Goal: Task Accomplishment & Management: Manage account settings

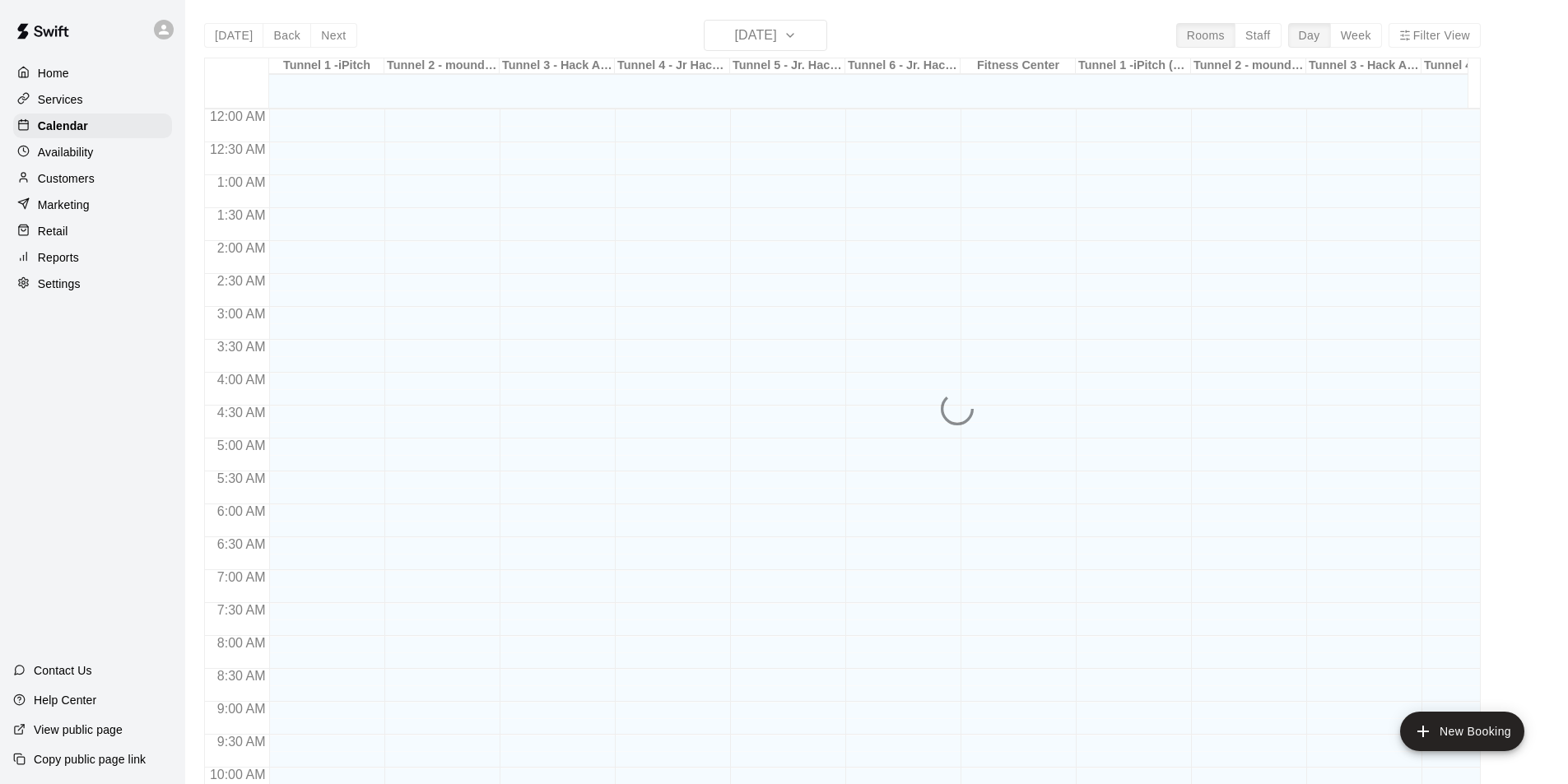
scroll to position [801, 0]
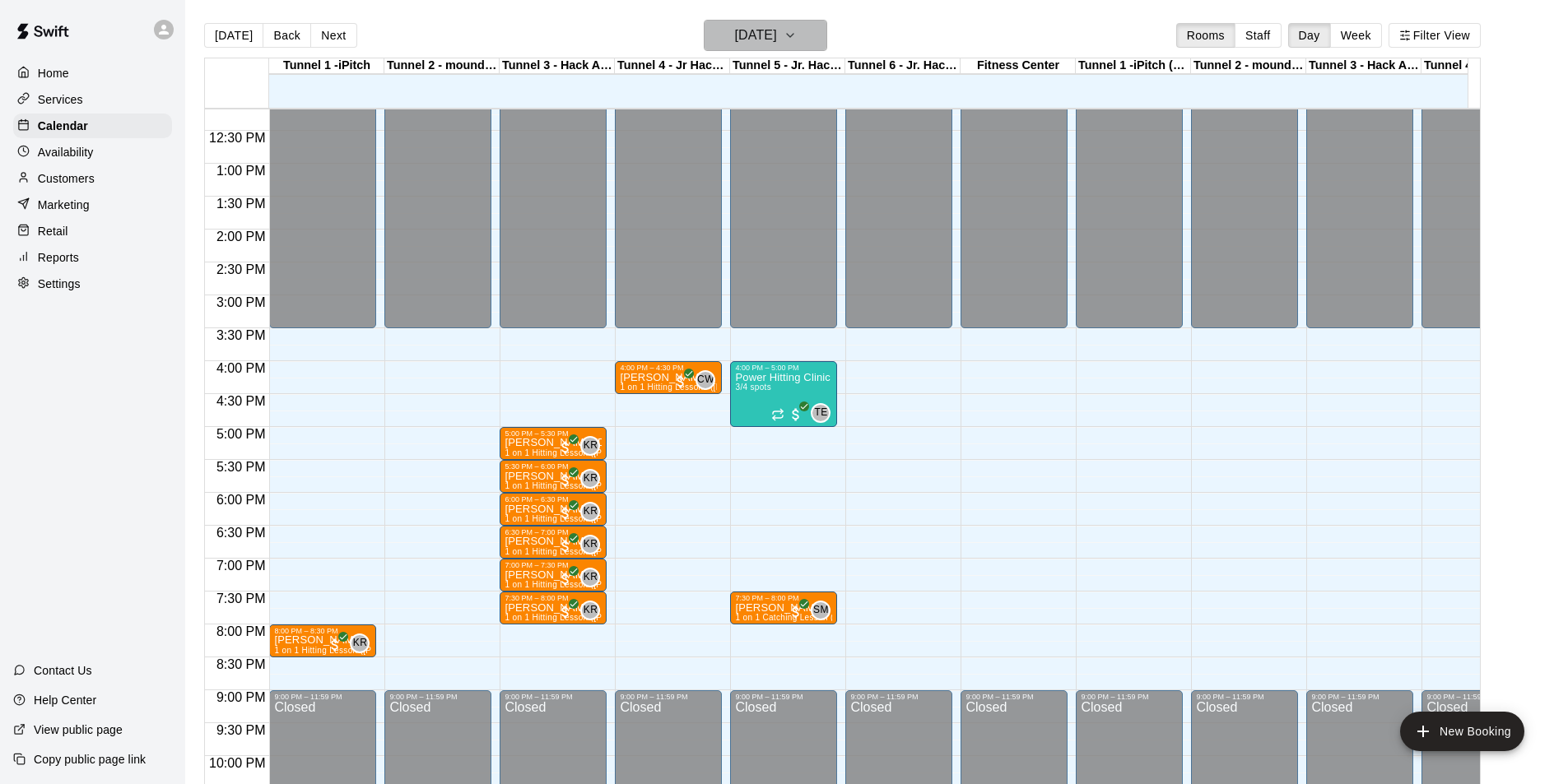
click at [776, 38] on h6 "[DATE]" at bounding box center [756, 35] width 42 height 23
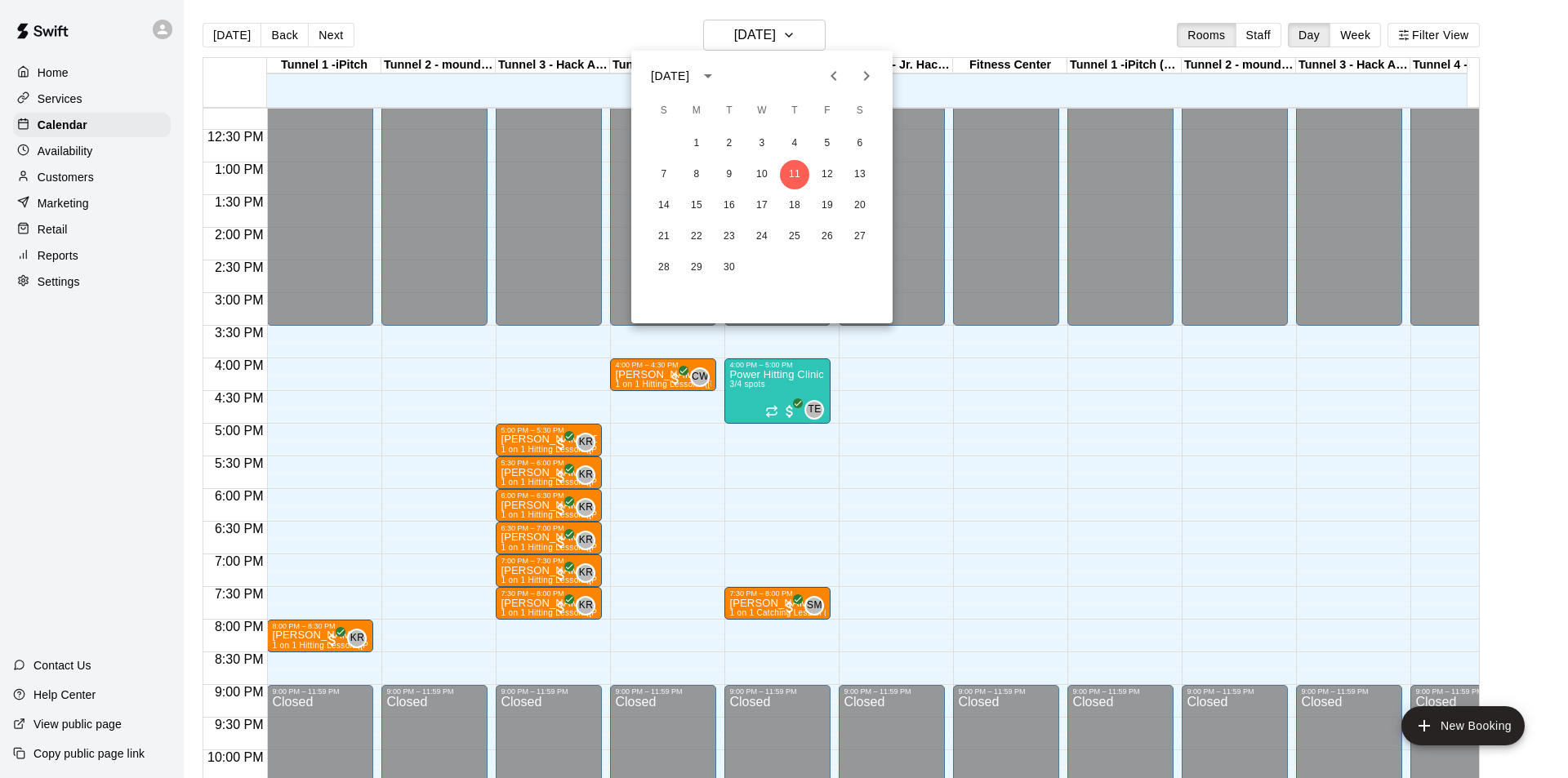
click at [61, 148] on div at bounding box center [784, 389] width 1568 height 778
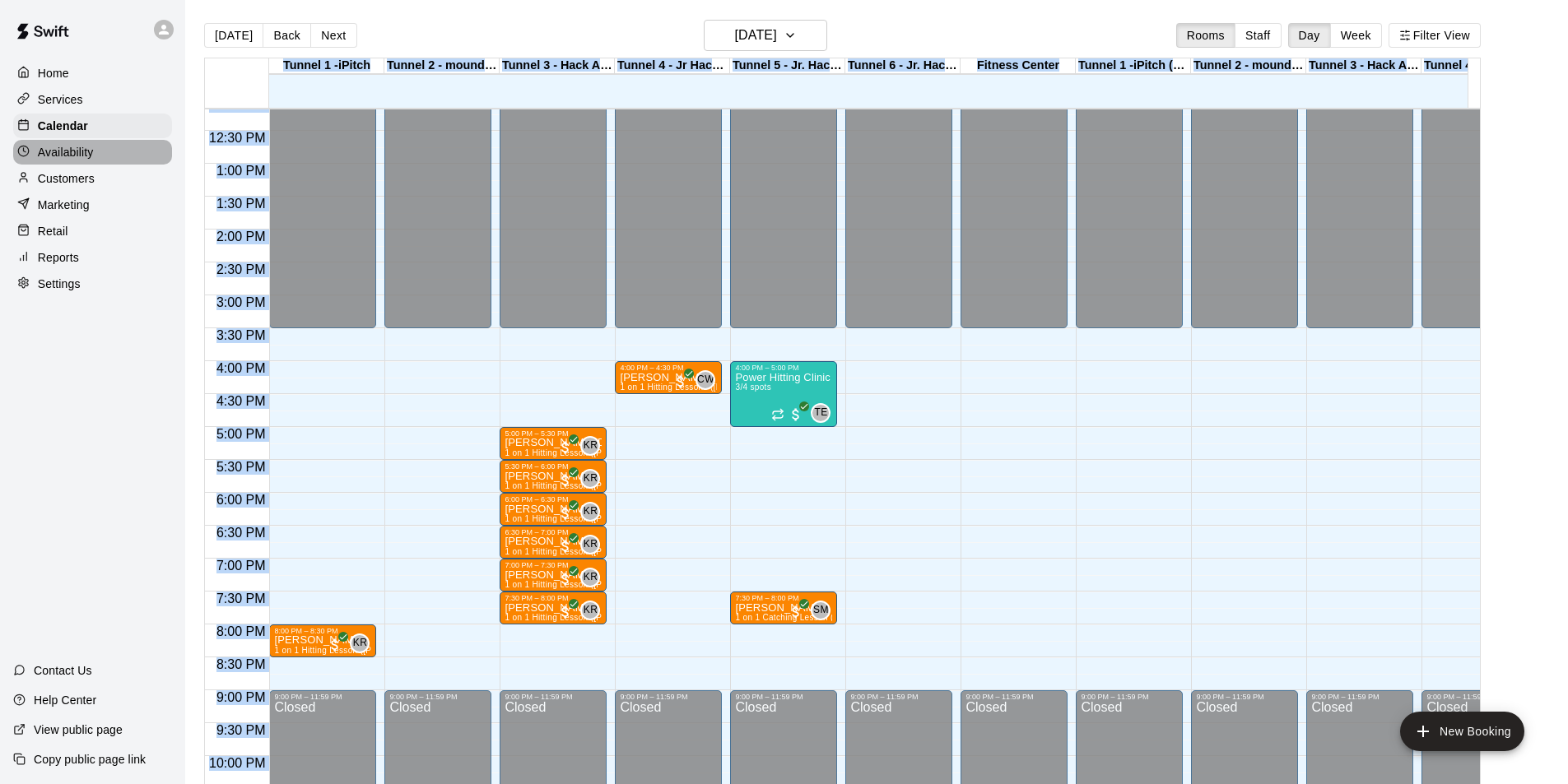
click at [63, 158] on p "Availability" at bounding box center [65, 151] width 56 height 16
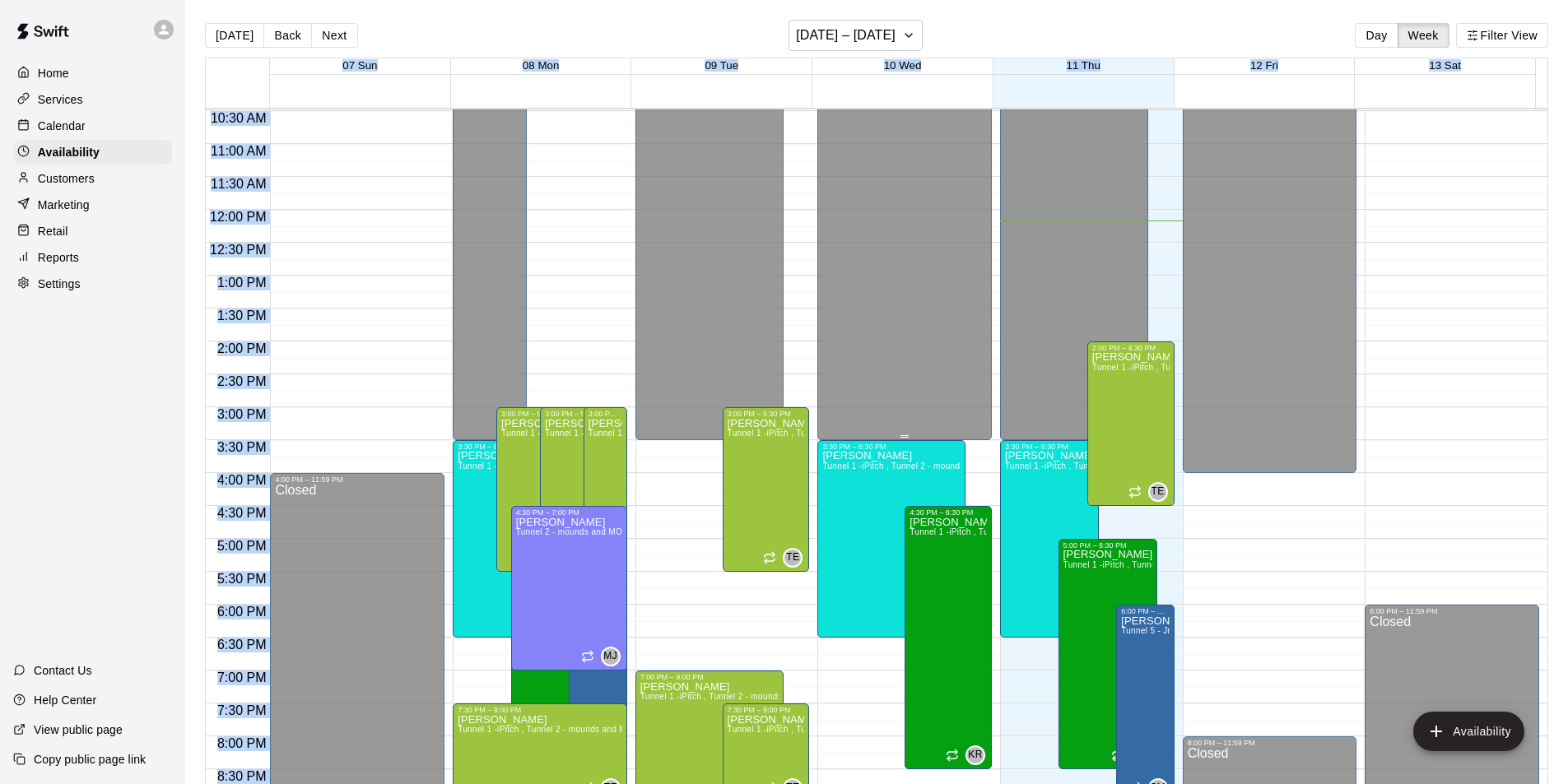
scroll to position [719, 0]
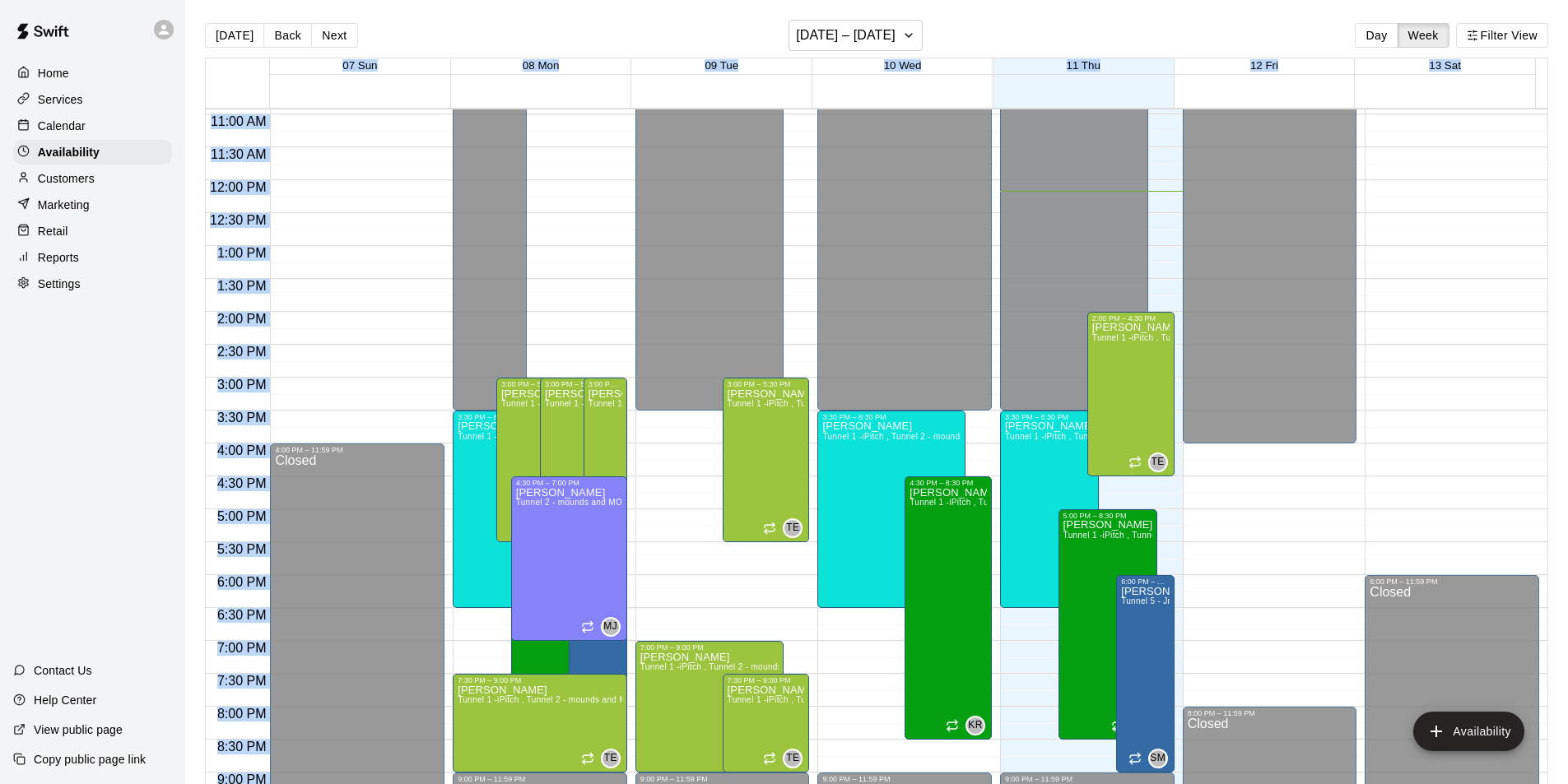
click at [1492, 307] on div "12:00 AM – 10:00 AM Closed 6:00 PM – 11:59 PM Closed" at bounding box center [1451, 180] width 174 height 1580
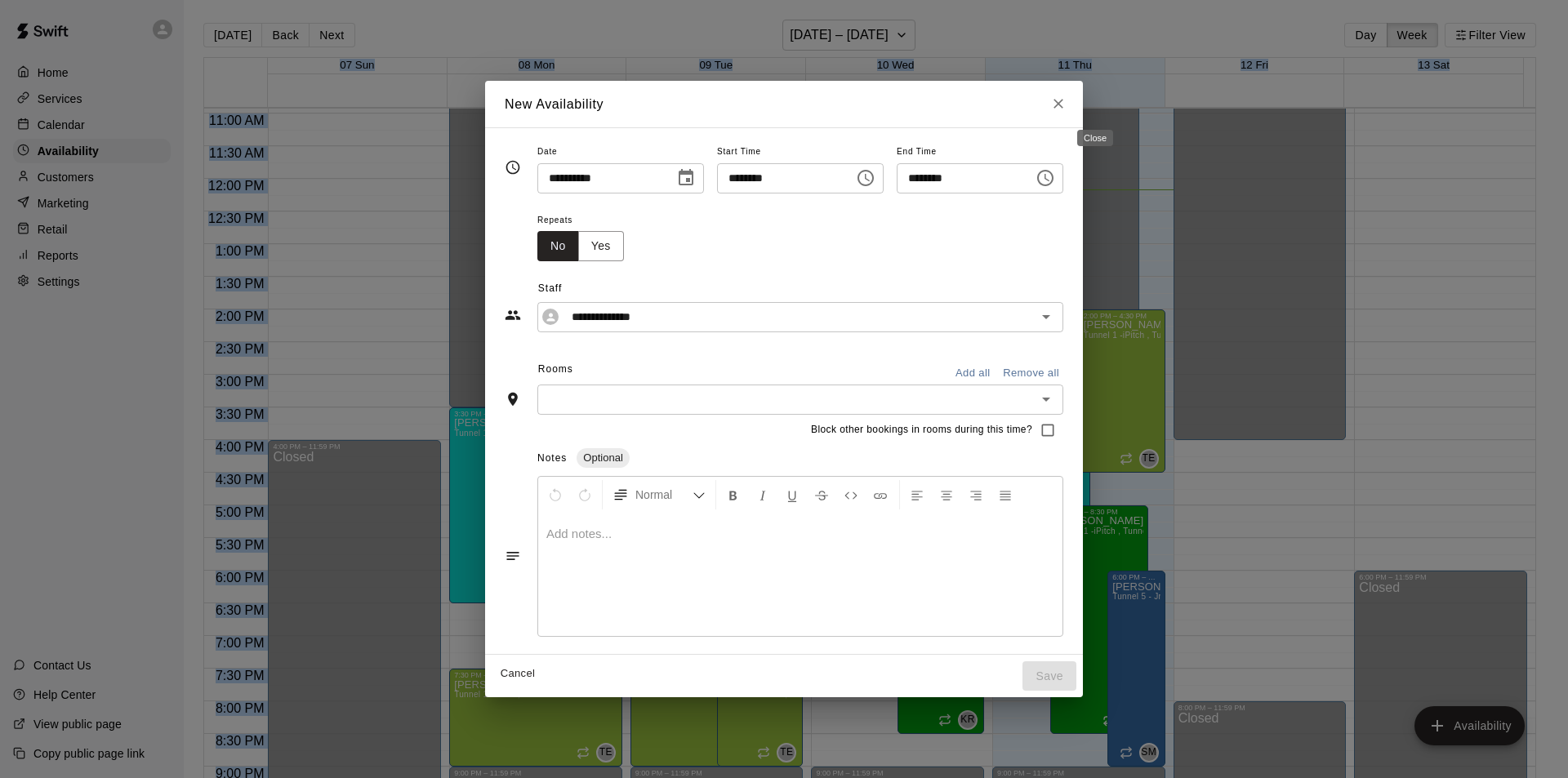
click at [1064, 105] on icon "Close" at bounding box center [1059, 105] width 10 height 10
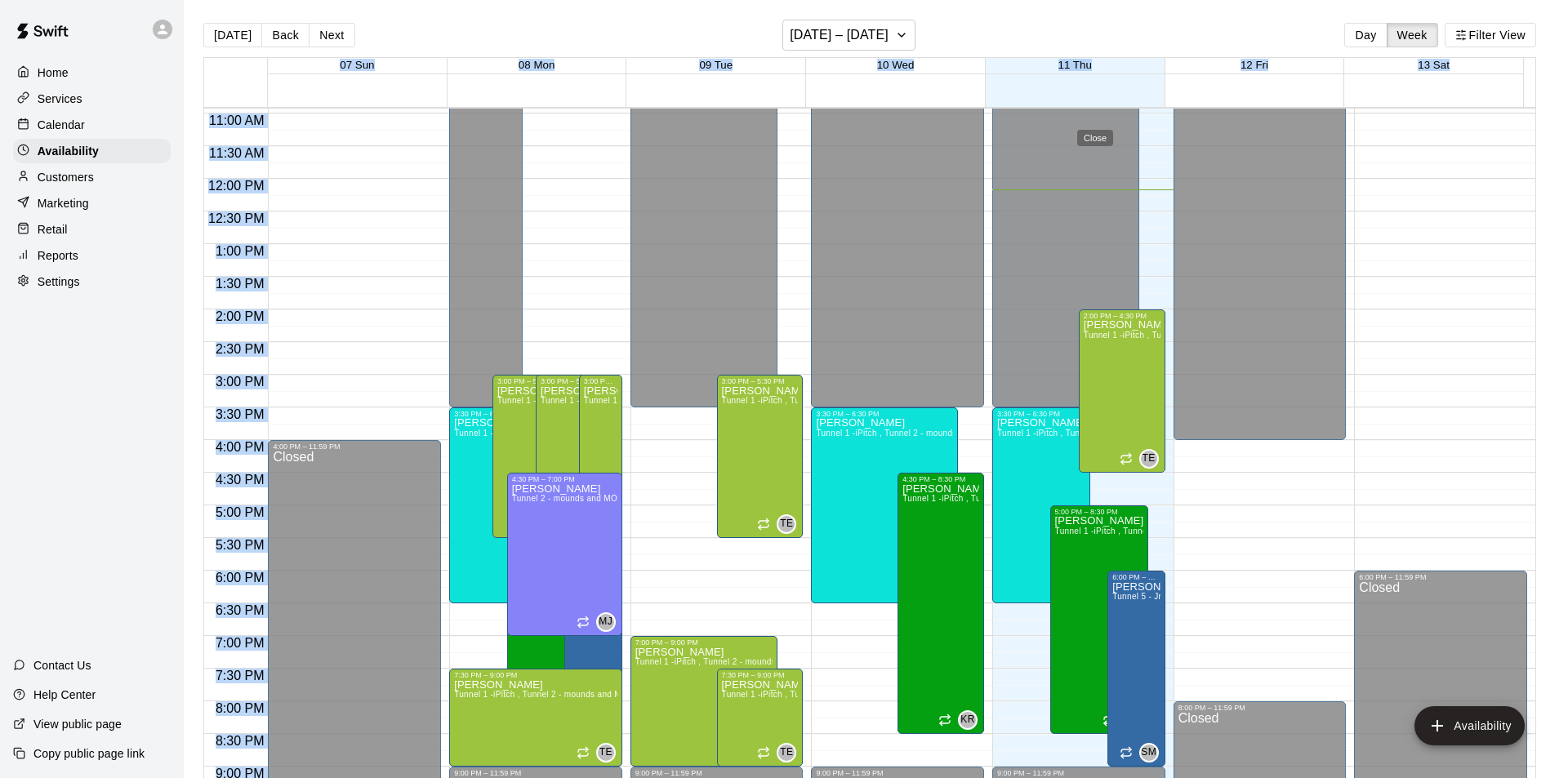
type input "**********"
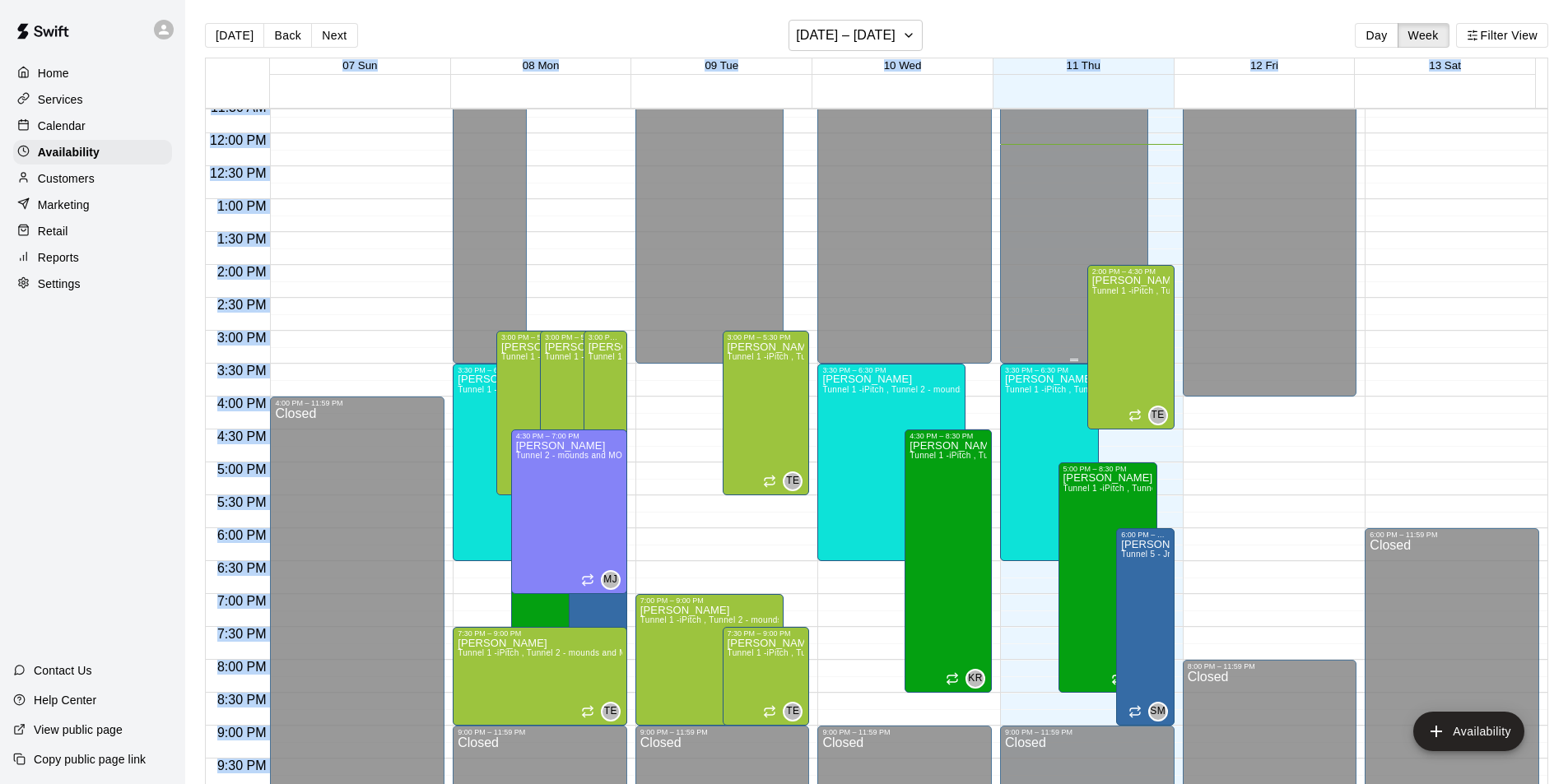
scroll to position [801, 0]
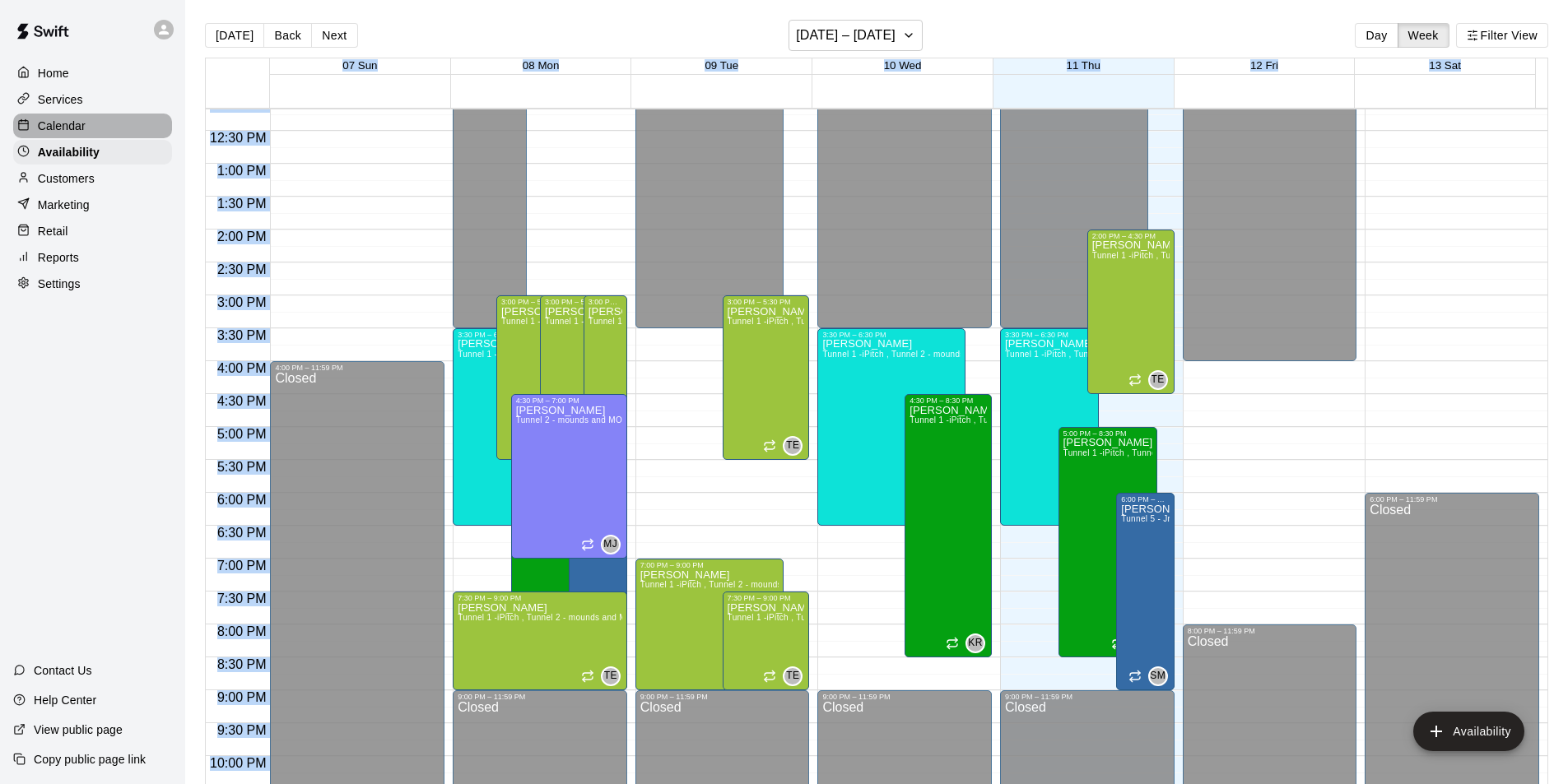
click at [73, 127] on p "Calendar" at bounding box center [61, 126] width 48 height 16
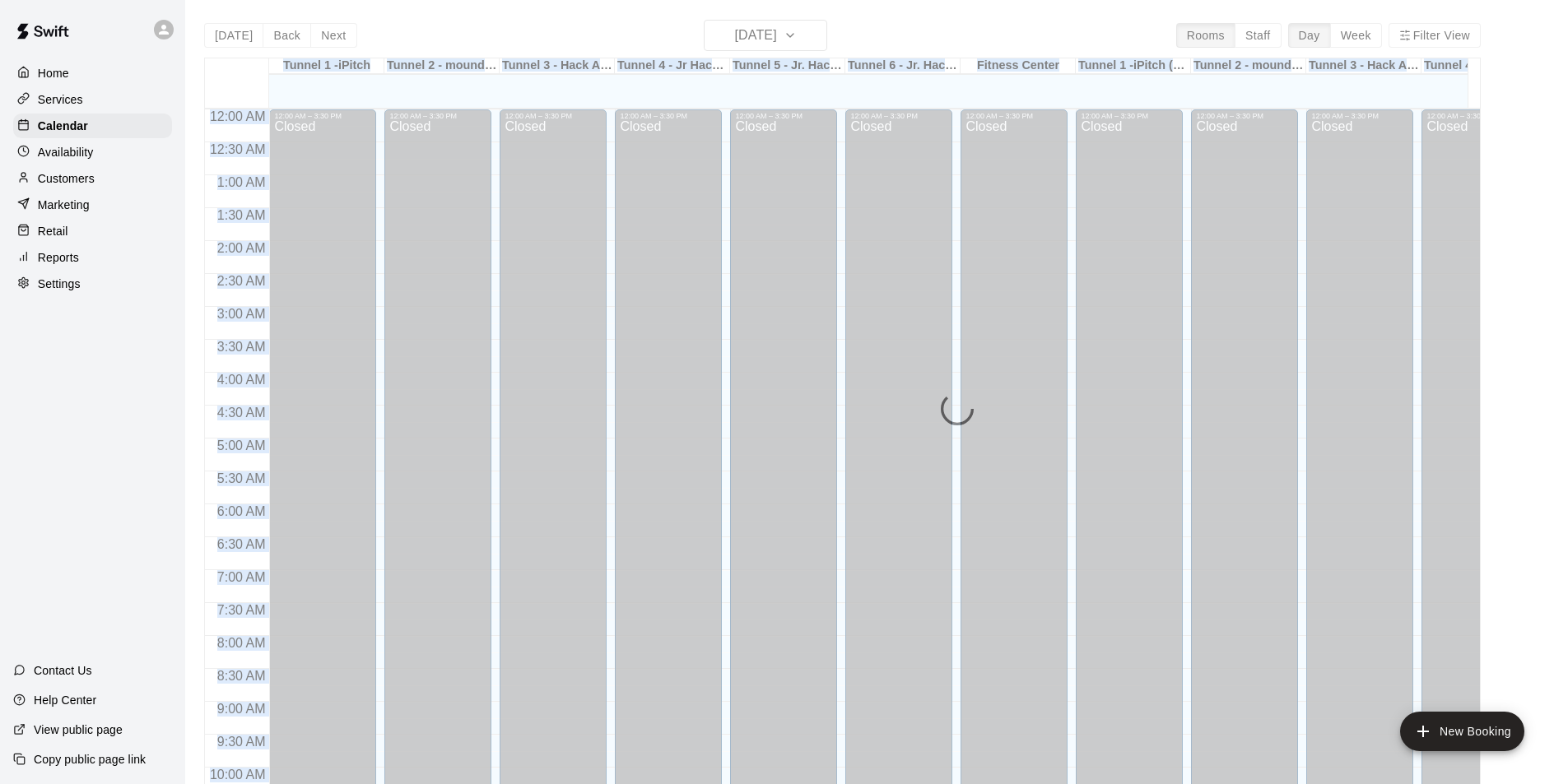
scroll to position [802, 0]
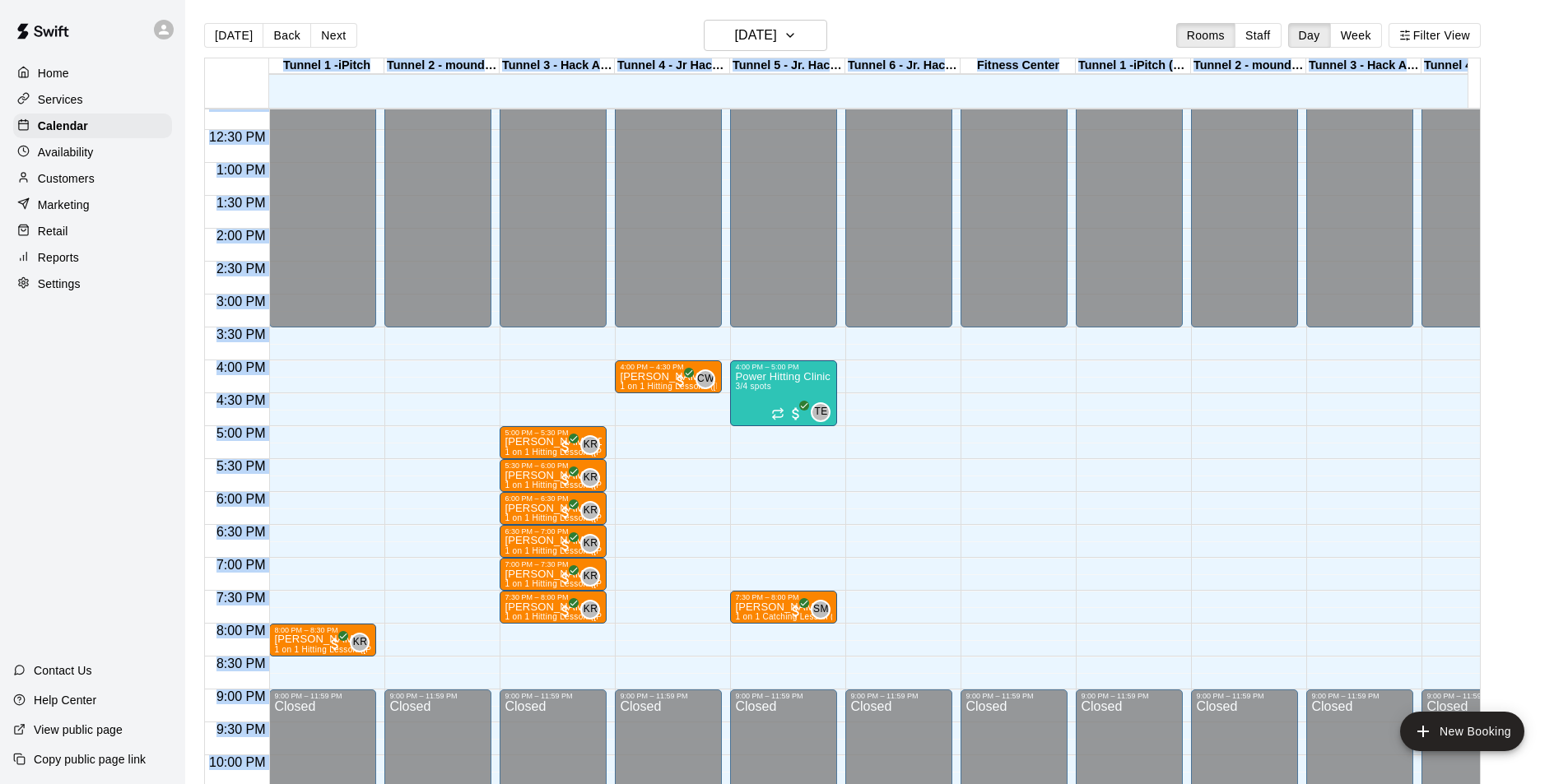
click at [79, 183] on p "Customers" at bounding box center [65, 178] width 57 height 16
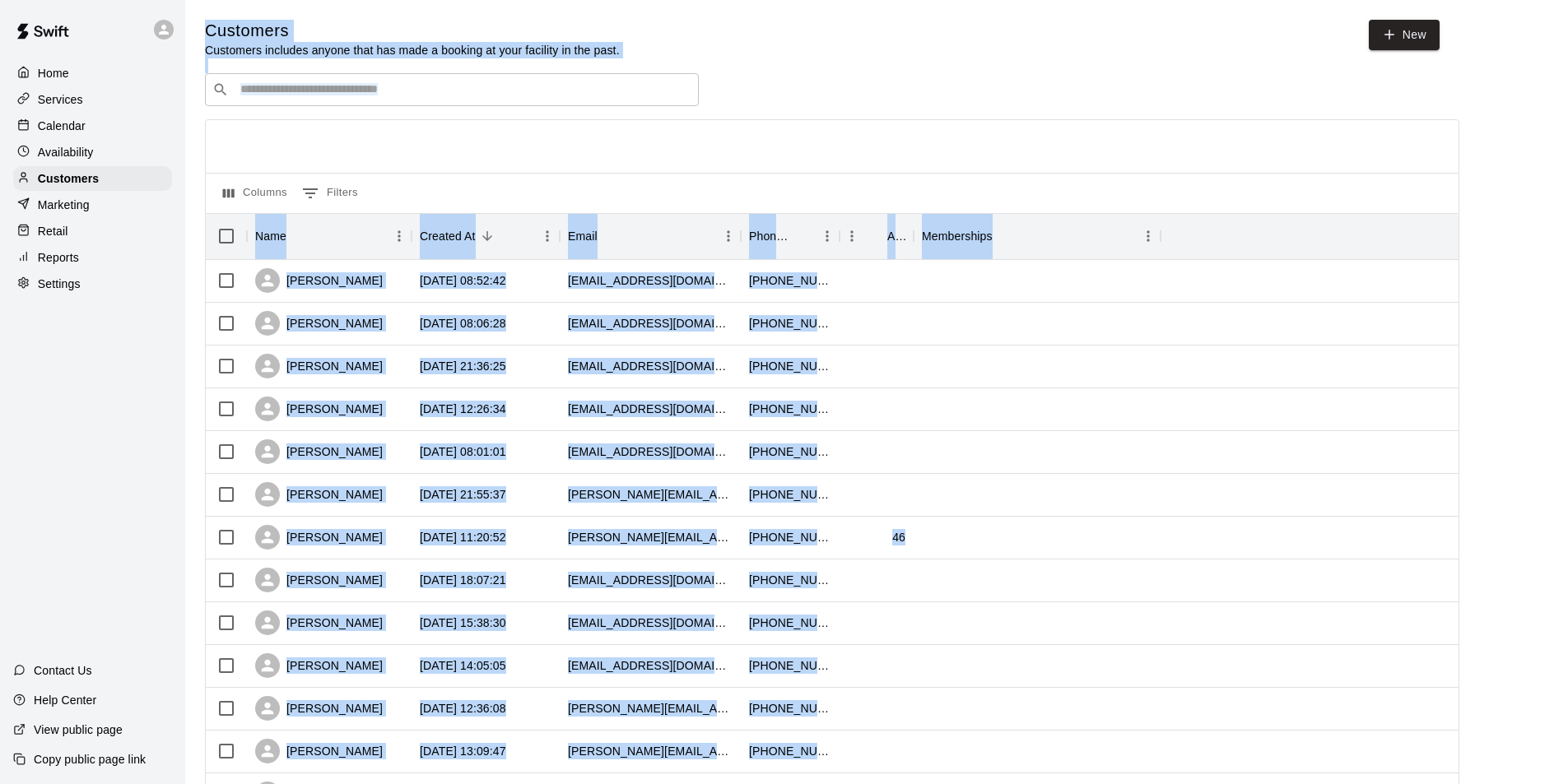
click at [412, 81] on div "​ ​" at bounding box center [451, 89] width 494 height 33
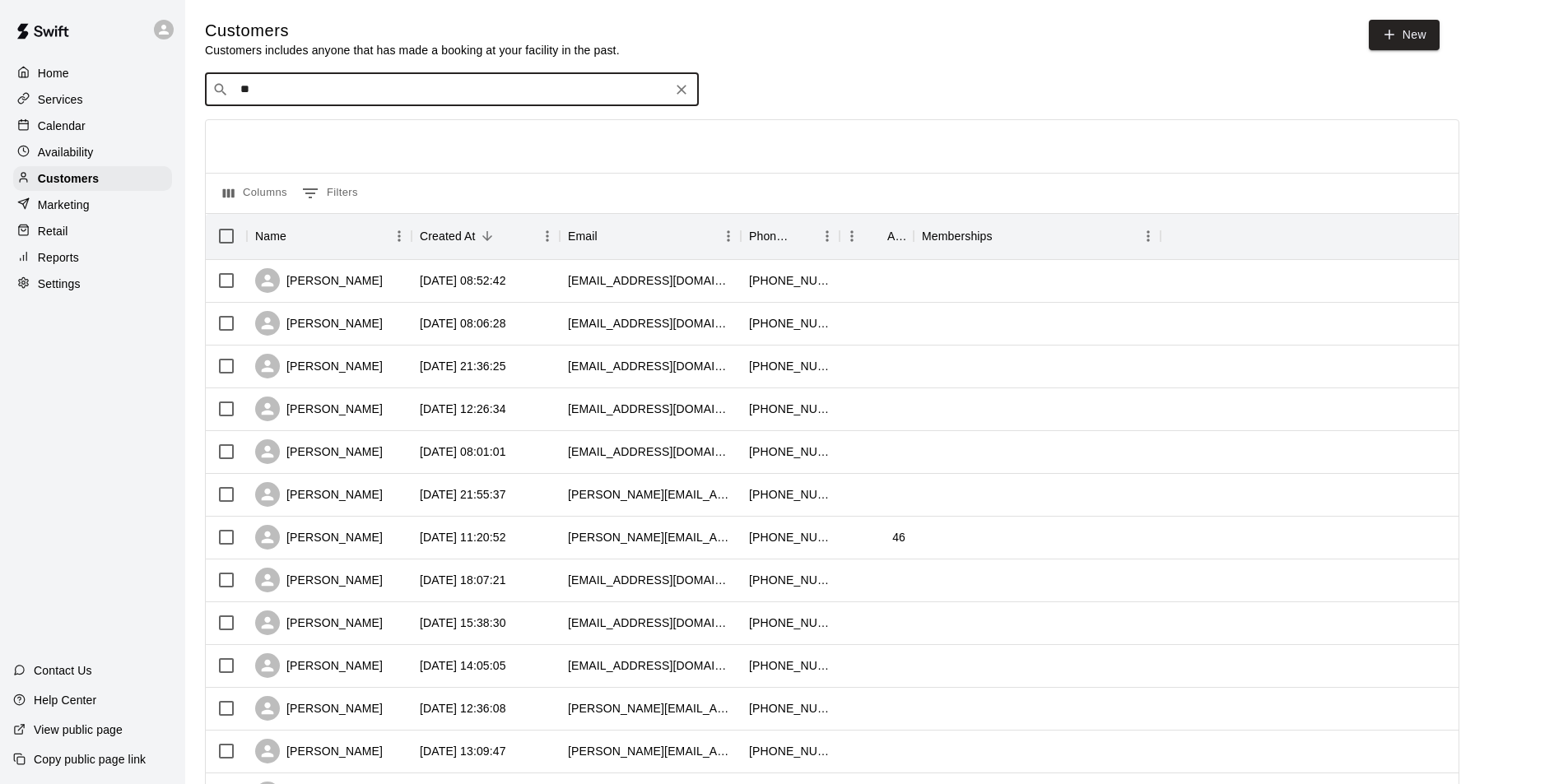
type input "***"
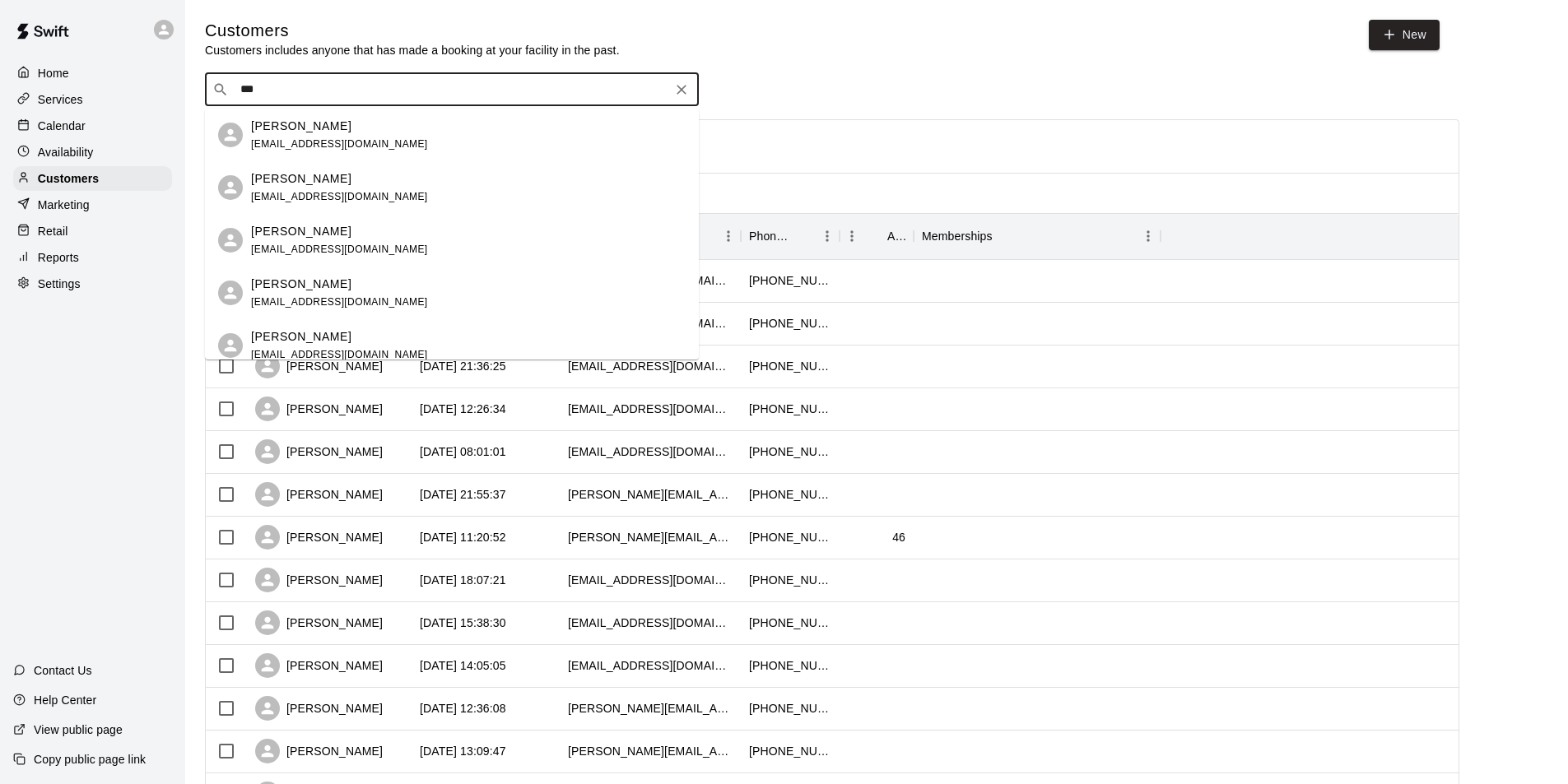
click at [357, 140] on span "[EMAIL_ADDRESS][DOMAIN_NAME]" at bounding box center [339, 144] width 177 height 12
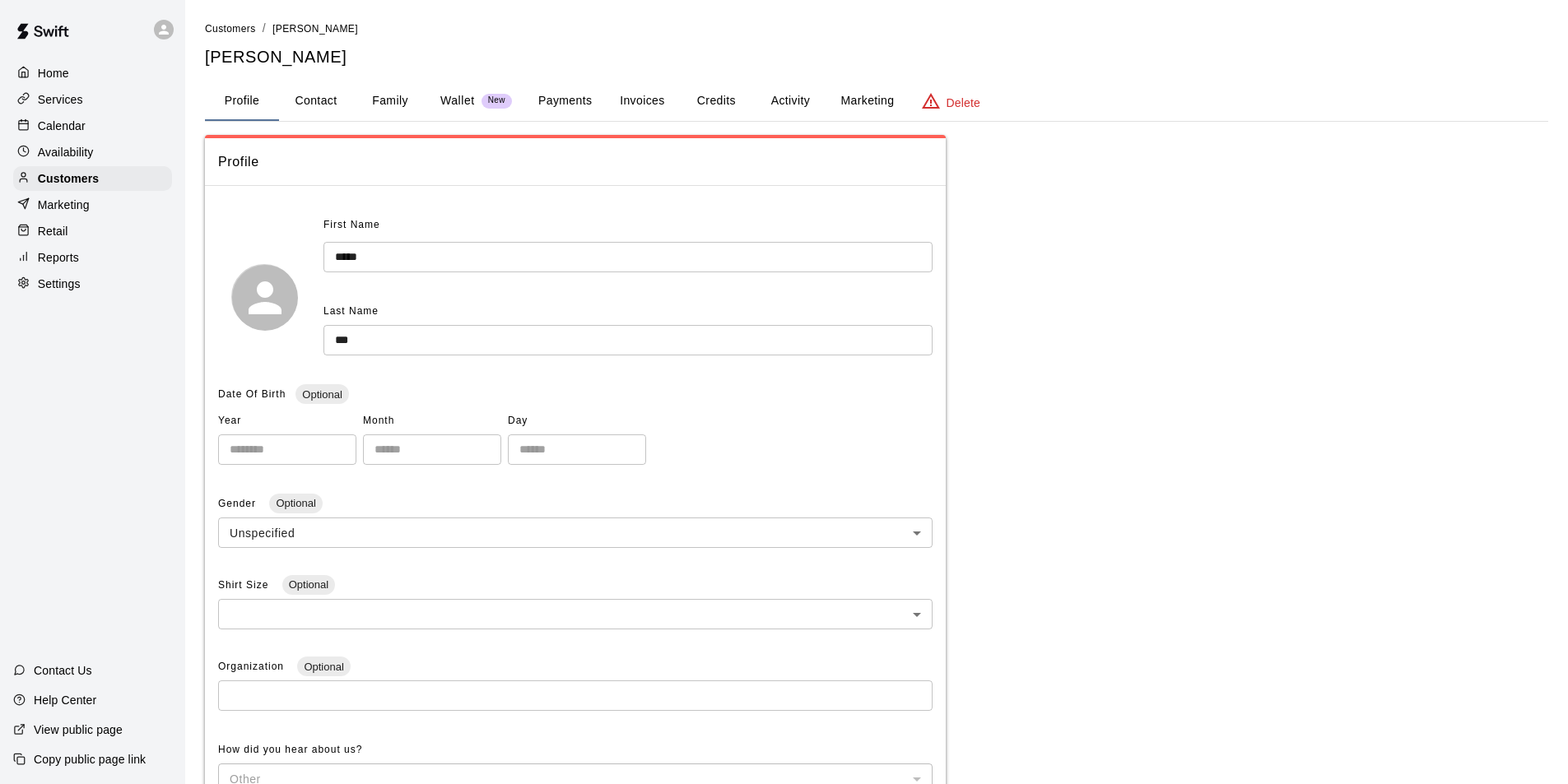
click at [585, 102] on button "Payments" at bounding box center [565, 101] width 80 height 39
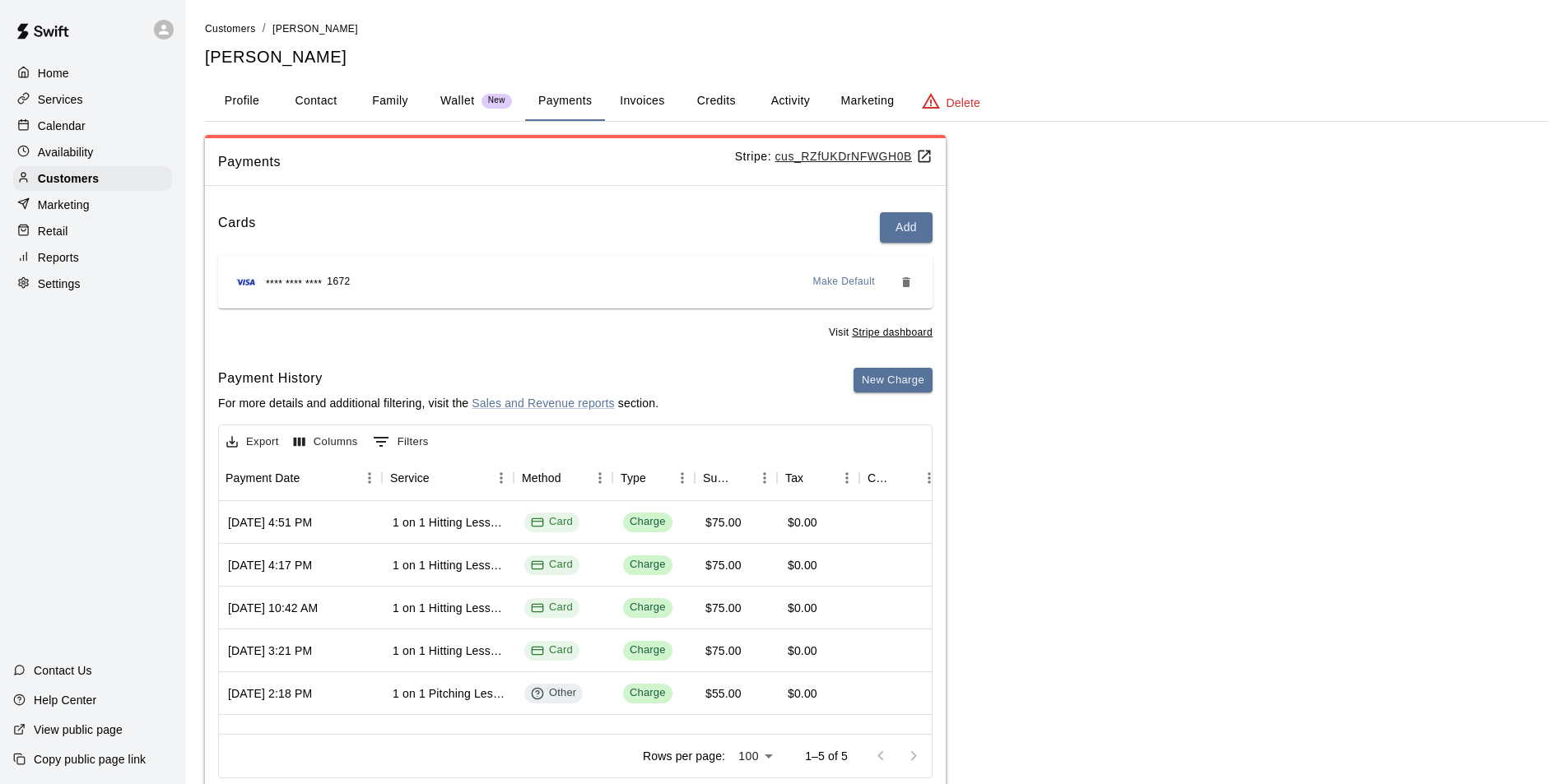
scroll to position [0, 246]
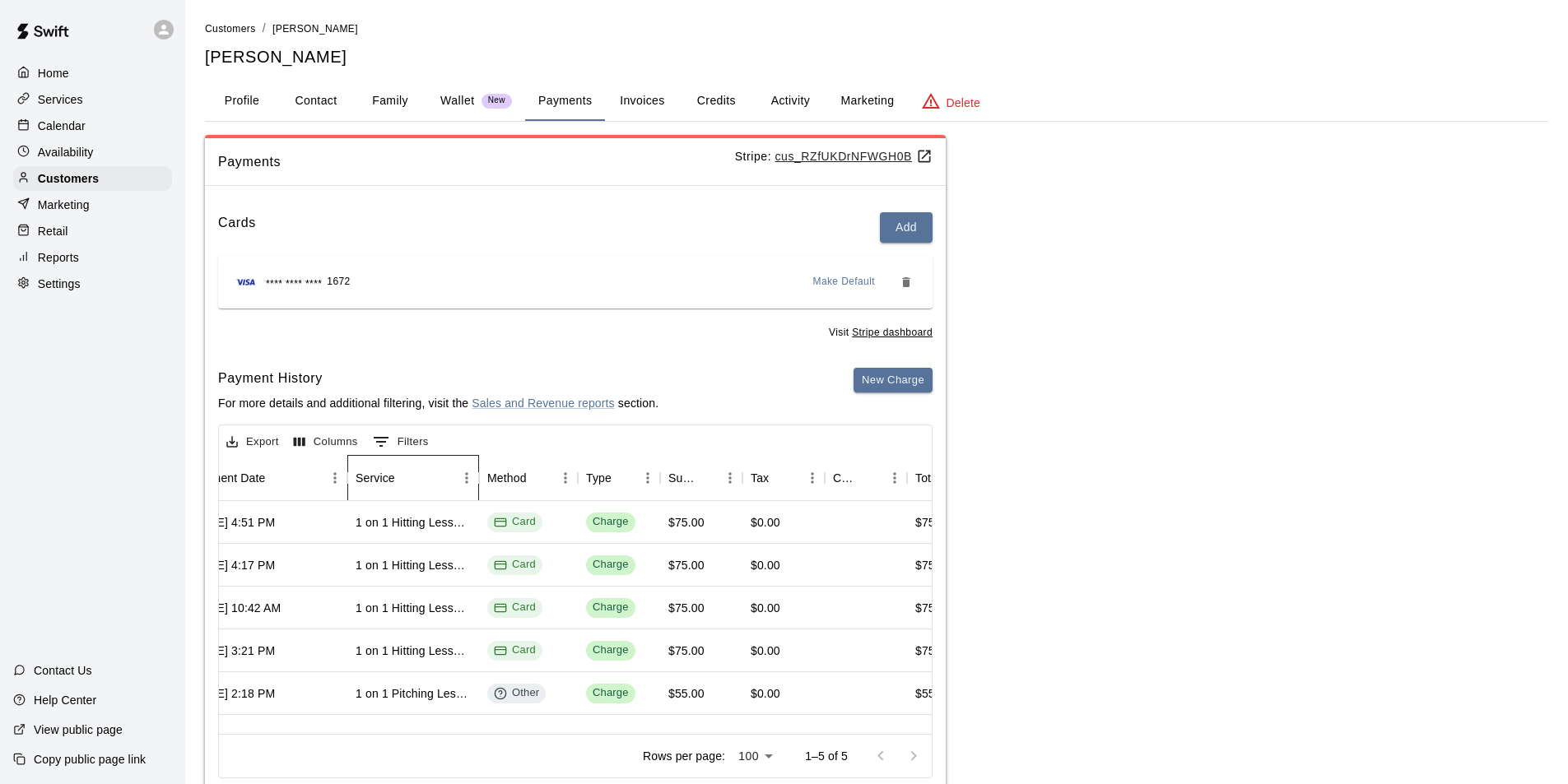
drag, startPoint x: 481, startPoint y: 482, endPoint x: 538, endPoint y: 482, distance: 57.0
click at [538, 482] on div "Id Refund Receipt Payment Date Service Method Type Subtotal Tax Custom Fee Tota…" at bounding box center [542, 478] width 1140 height 46
drag, startPoint x: 473, startPoint y: 469, endPoint x: 504, endPoint y: 472, distance: 31.1
click at [504, 472] on div "Id Refund Receipt Payment Date Service Method Type Subtotal Tax Custom Fee Tota…" at bounding box center [542, 478] width 1140 height 46
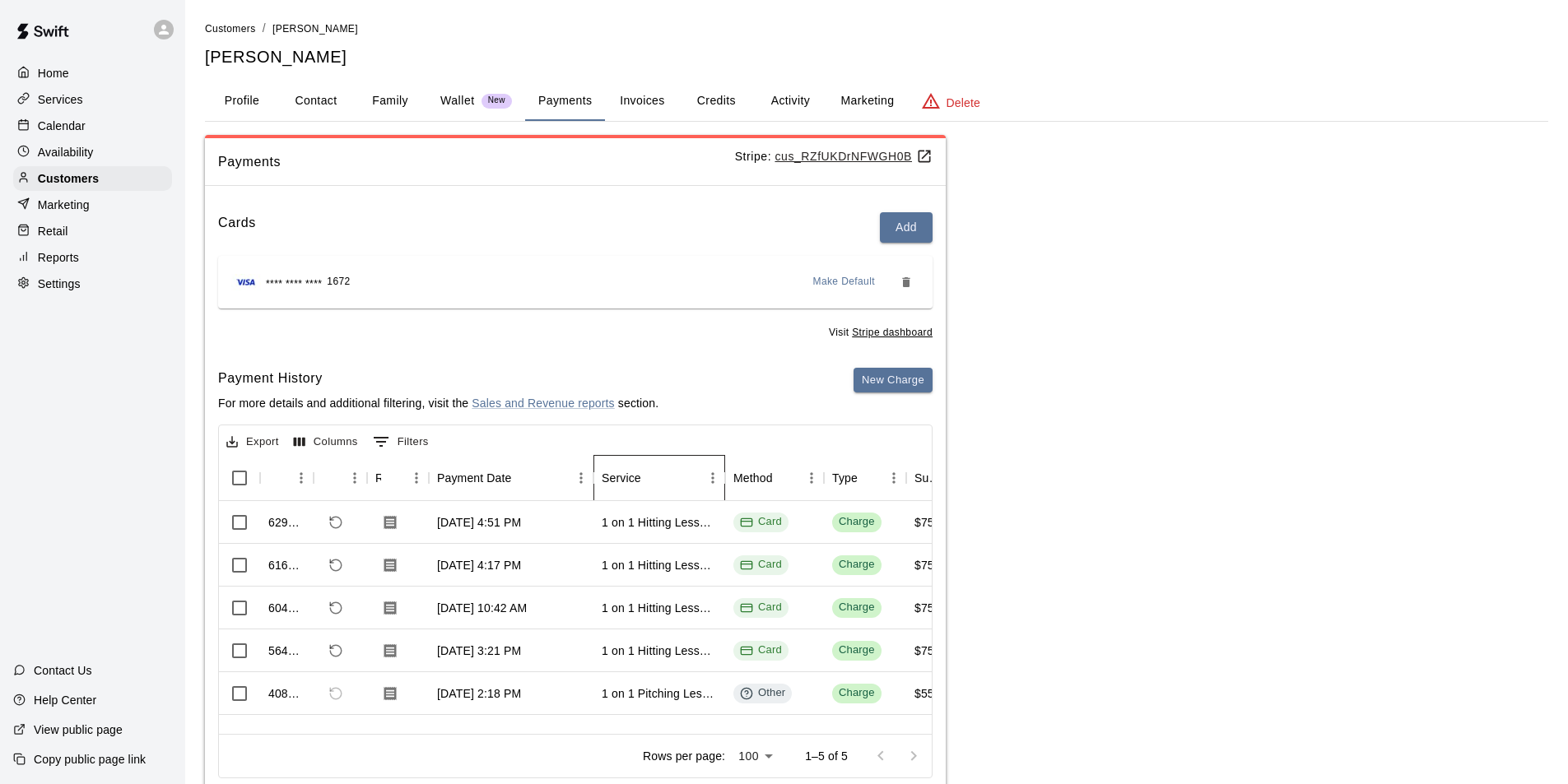
scroll to position [0, 0]
click at [67, 138] on div "Calendar" at bounding box center [93, 126] width 159 height 25
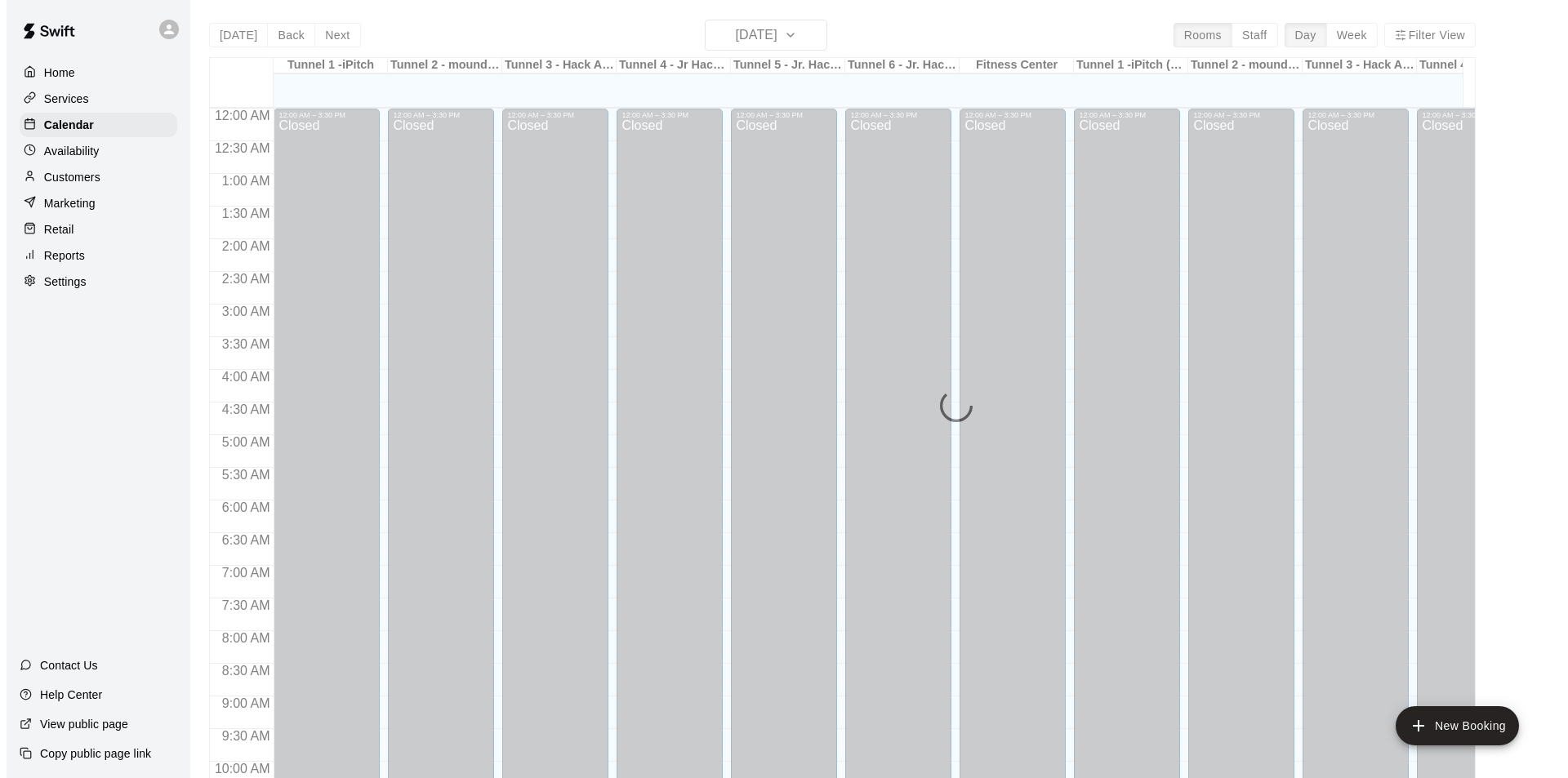
scroll to position [800, 0]
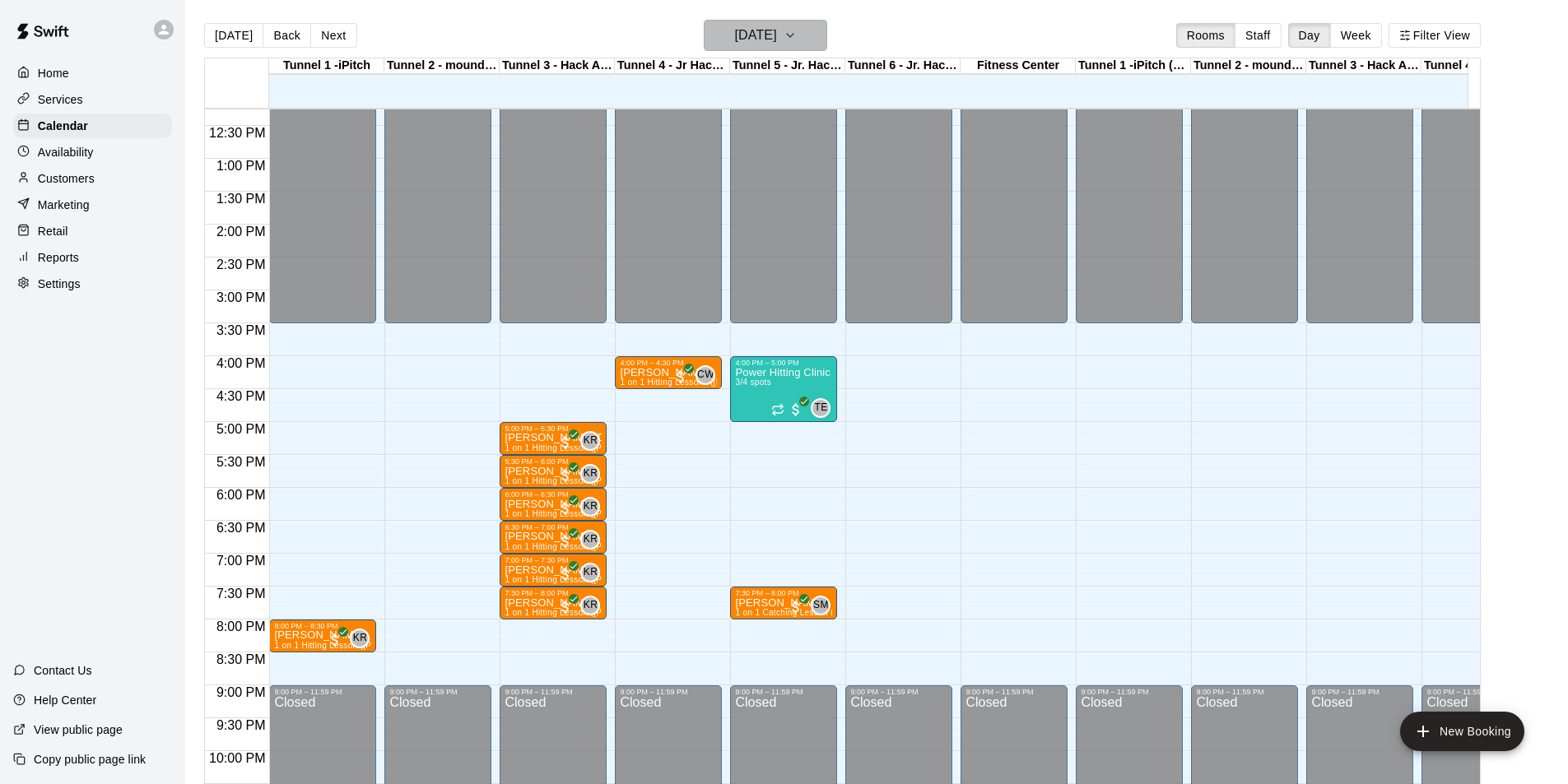
click at [796, 41] on icon "button" at bounding box center [790, 35] width 13 height 20
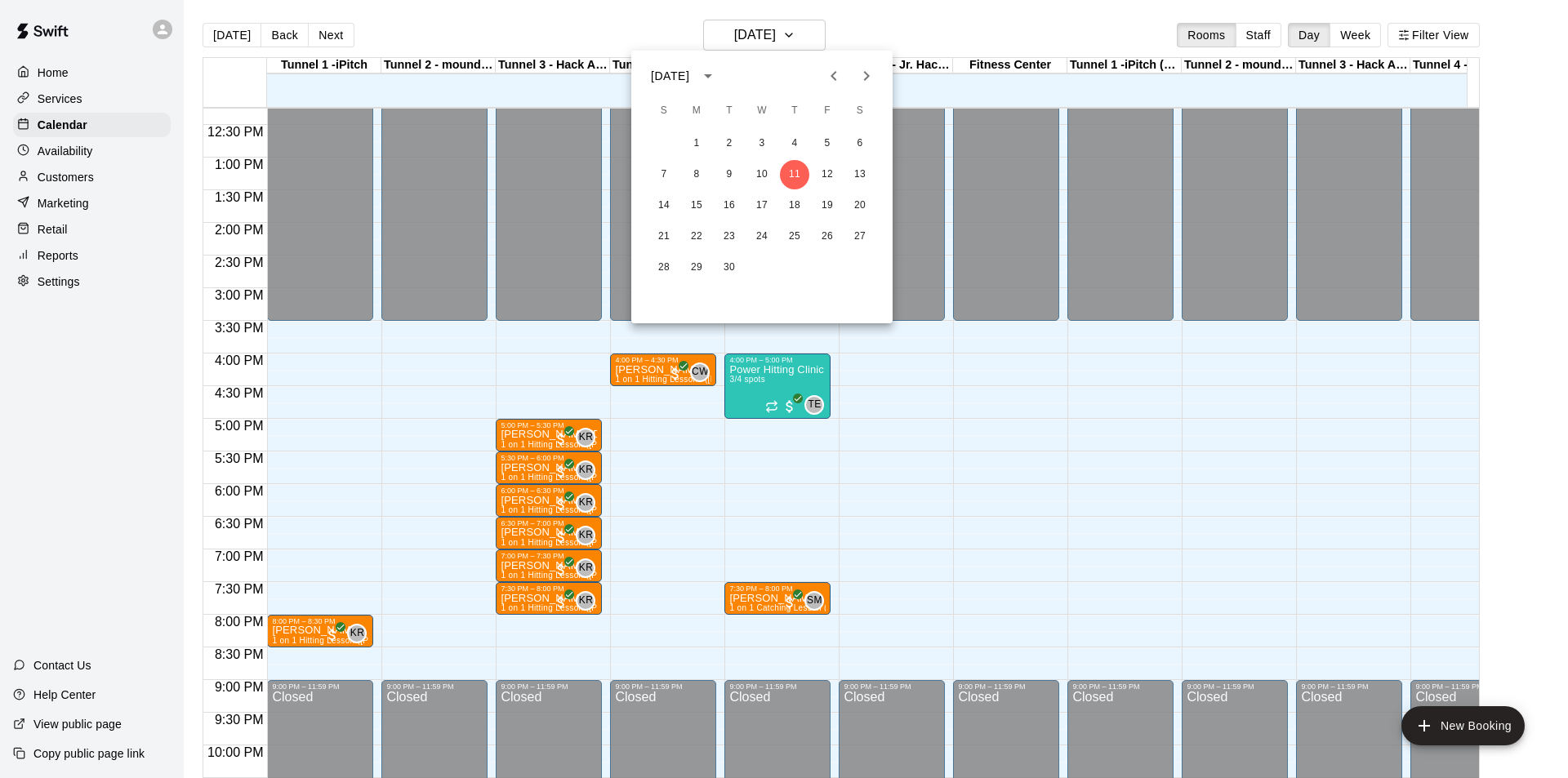
click at [865, 78] on icon "Next month" at bounding box center [867, 76] width 20 height 20
click at [828, 83] on icon "Previous month" at bounding box center [833, 76] width 20 height 20
click at [724, 232] on button "18" at bounding box center [729, 237] width 29 height 29
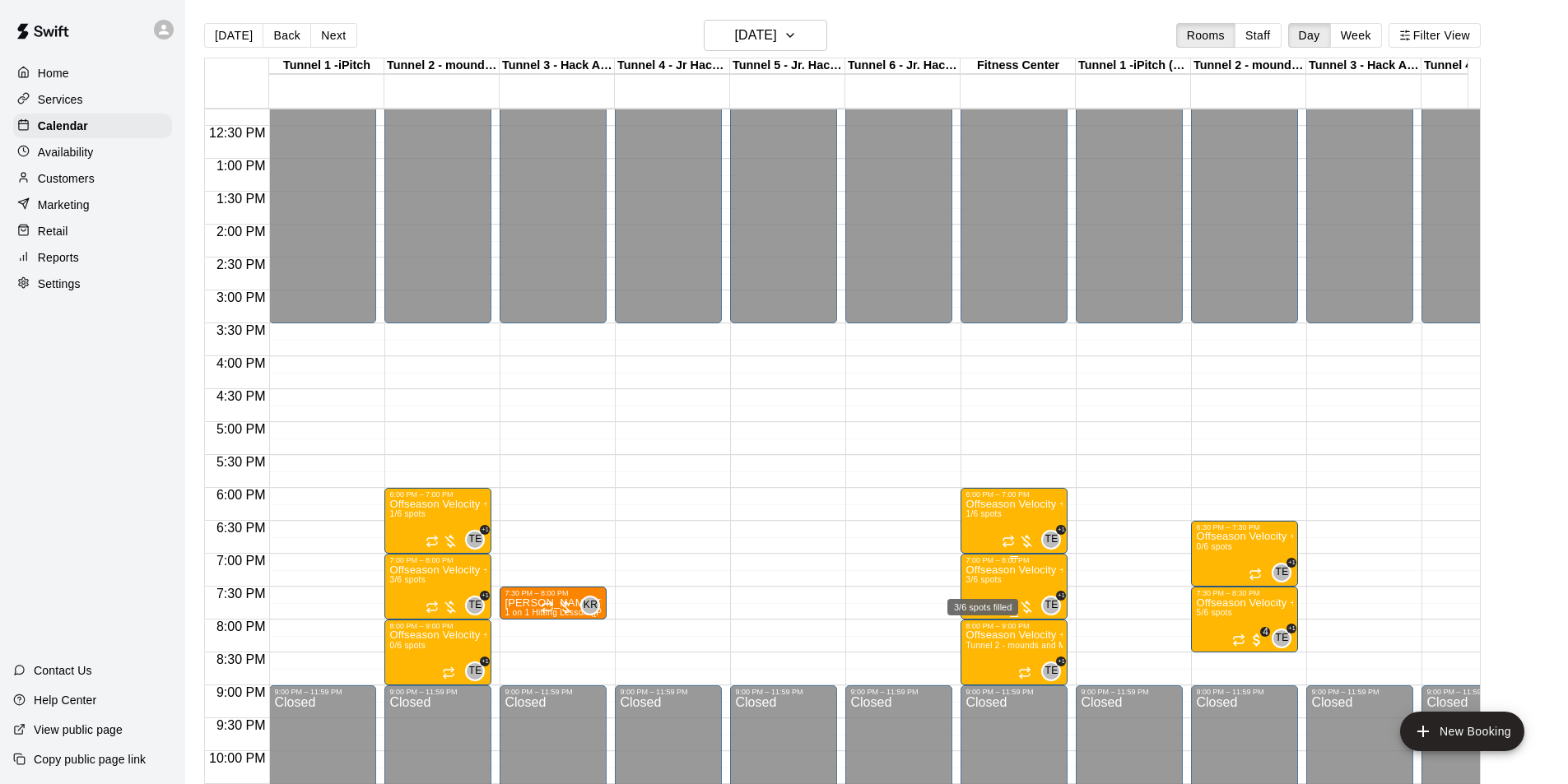
click at [990, 580] on span "3/6 spots" at bounding box center [983, 579] width 36 height 9
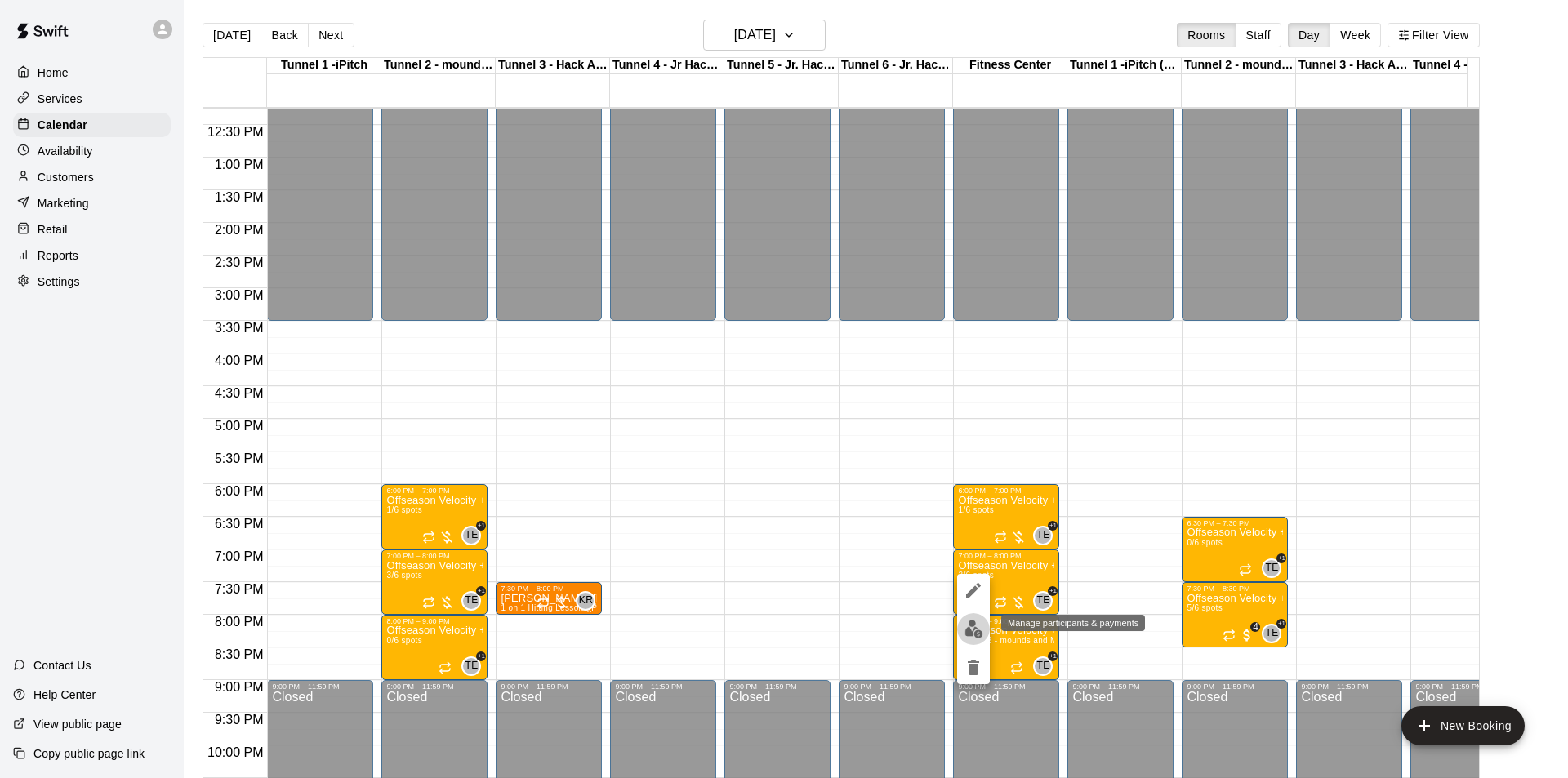
click at [986, 634] on button "edit" at bounding box center [973, 629] width 32 height 31
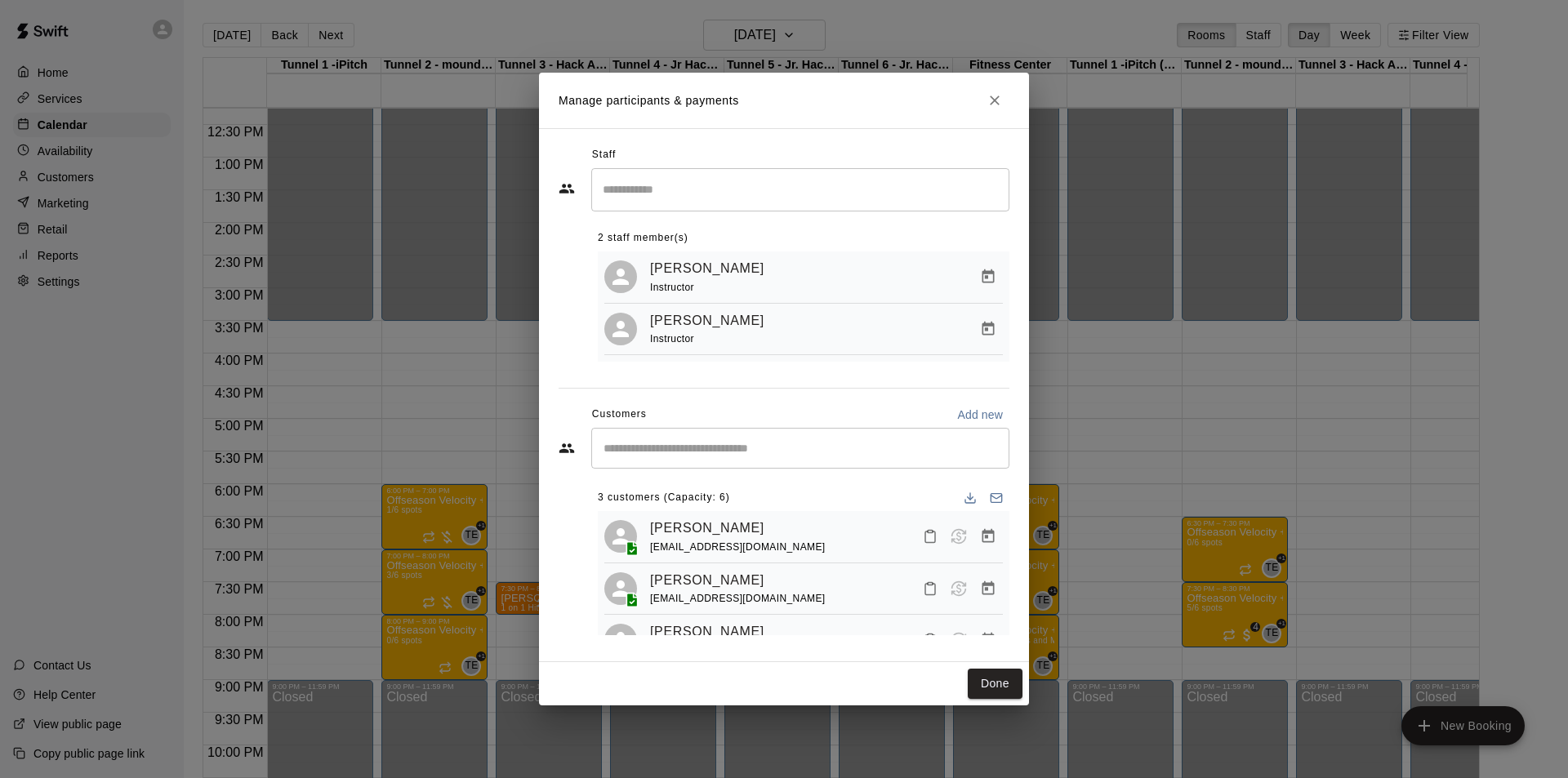
scroll to position [46, 0]
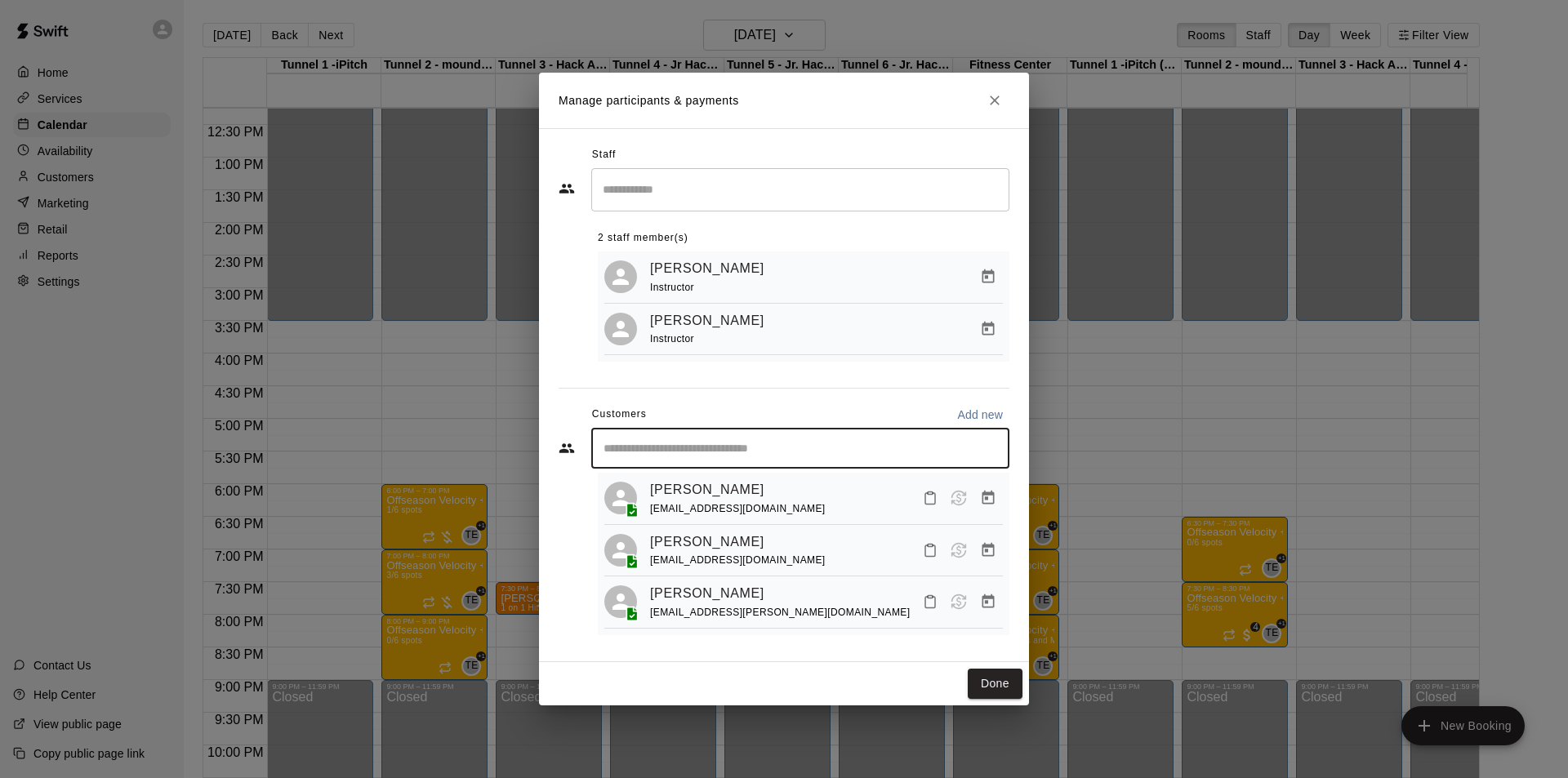
click at [705, 454] on input "Start typing to search customers..." at bounding box center [800, 448] width 403 height 16
type input "***"
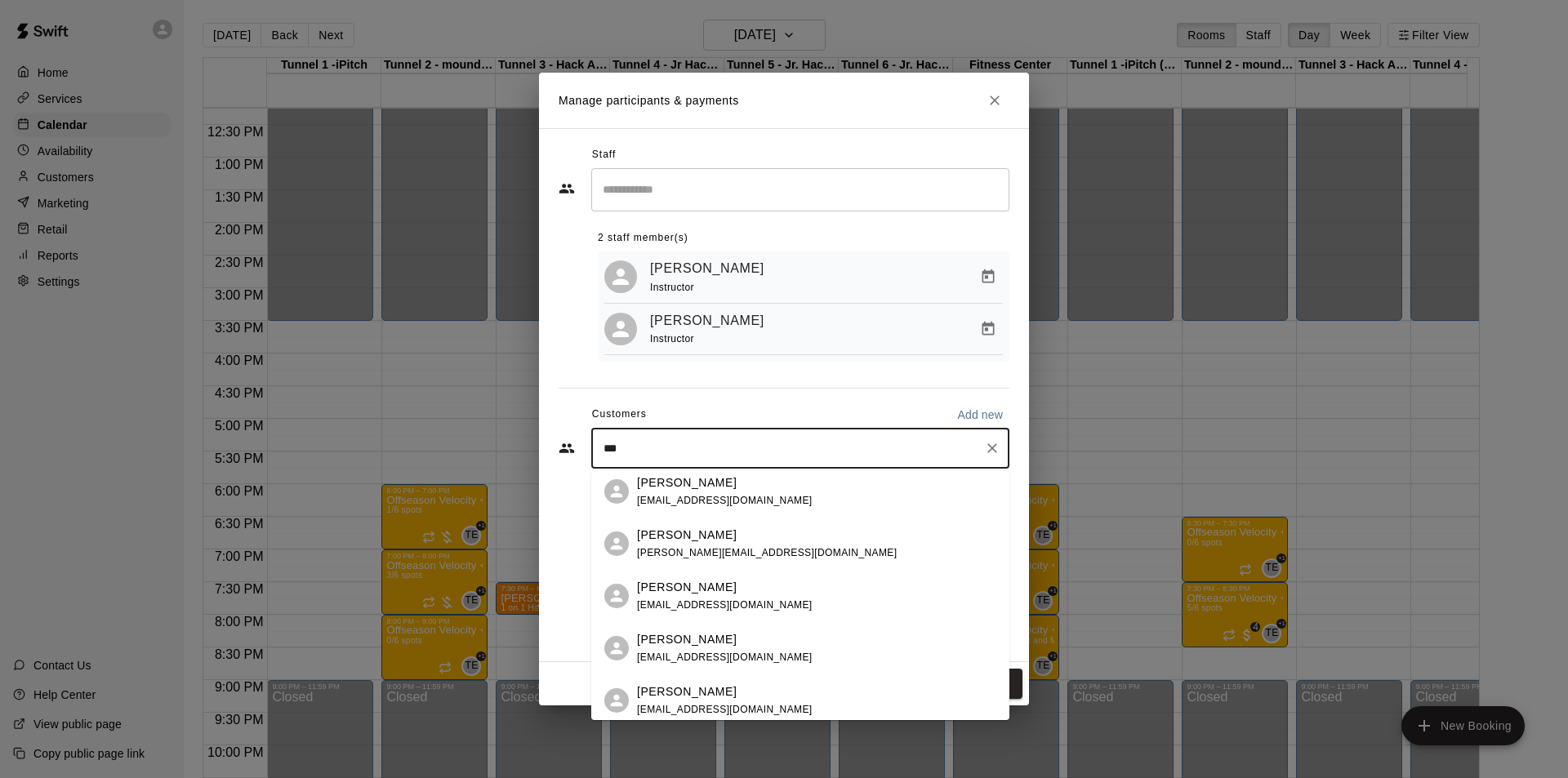
scroll to position [408, 0]
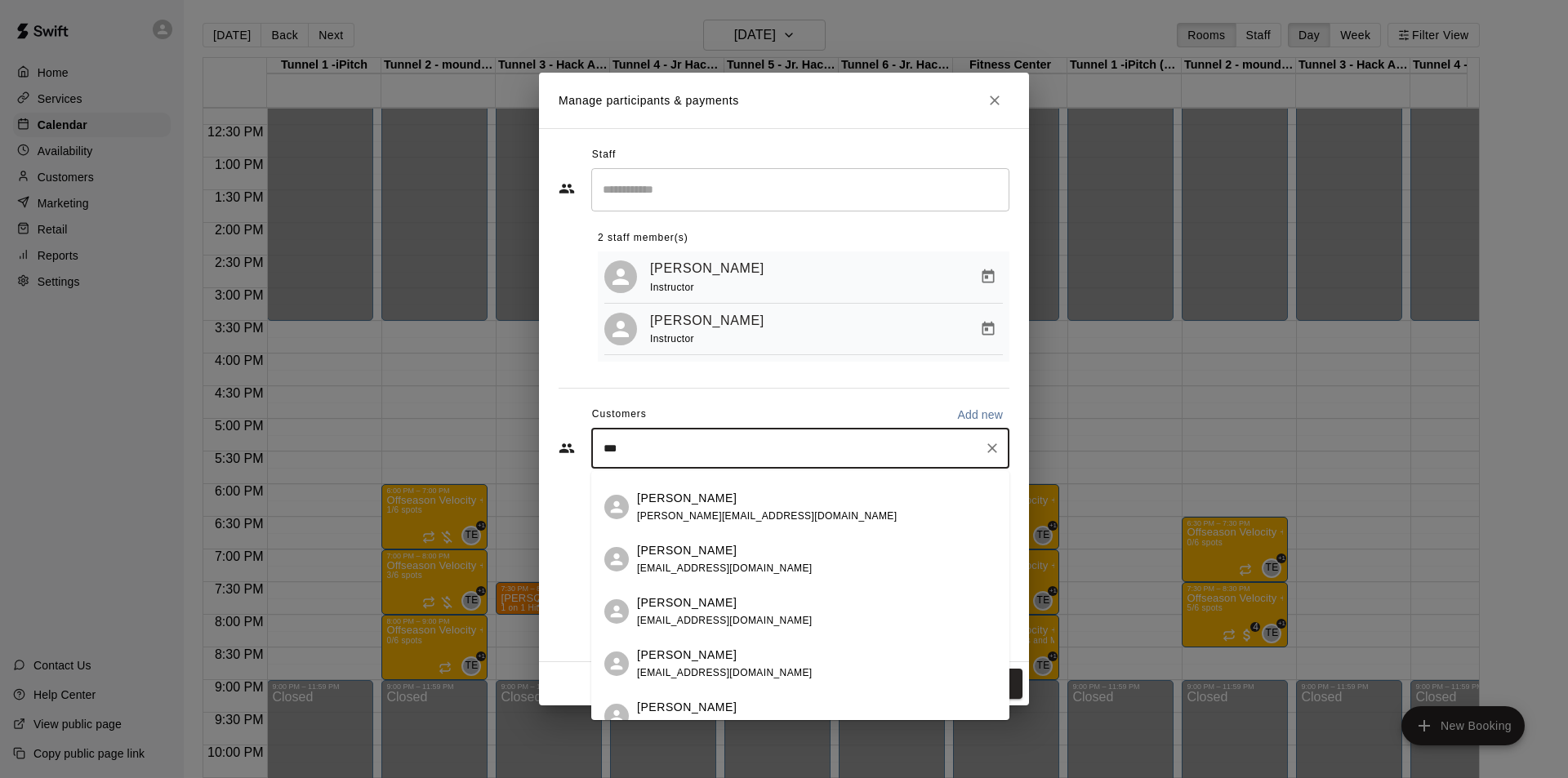
click at [729, 610] on div "[PERSON_NAME]" at bounding box center [725, 603] width 176 height 17
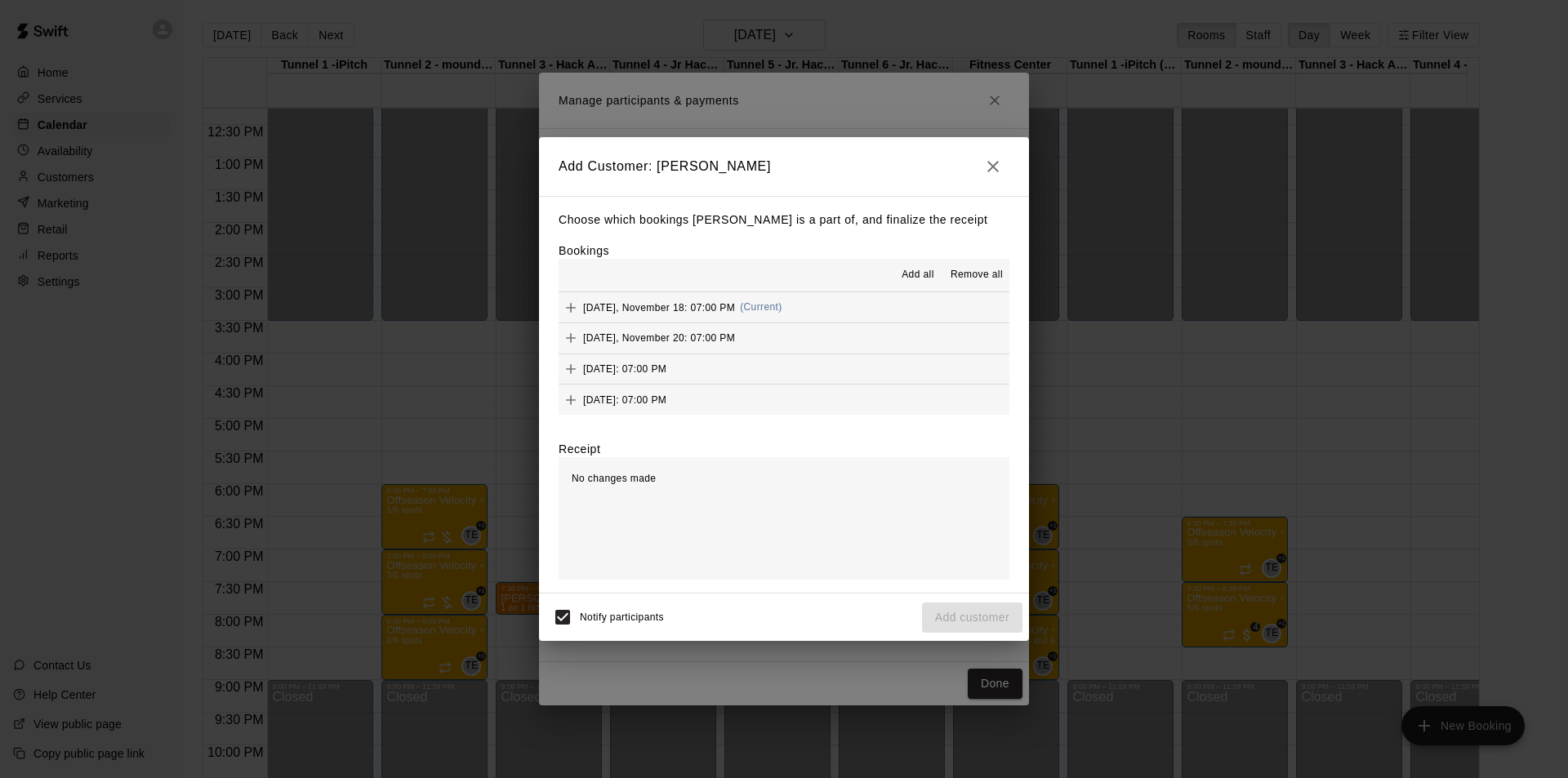
click at [913, 280] on span "Add all" at bounding box center [918, 275] width 32 height 16
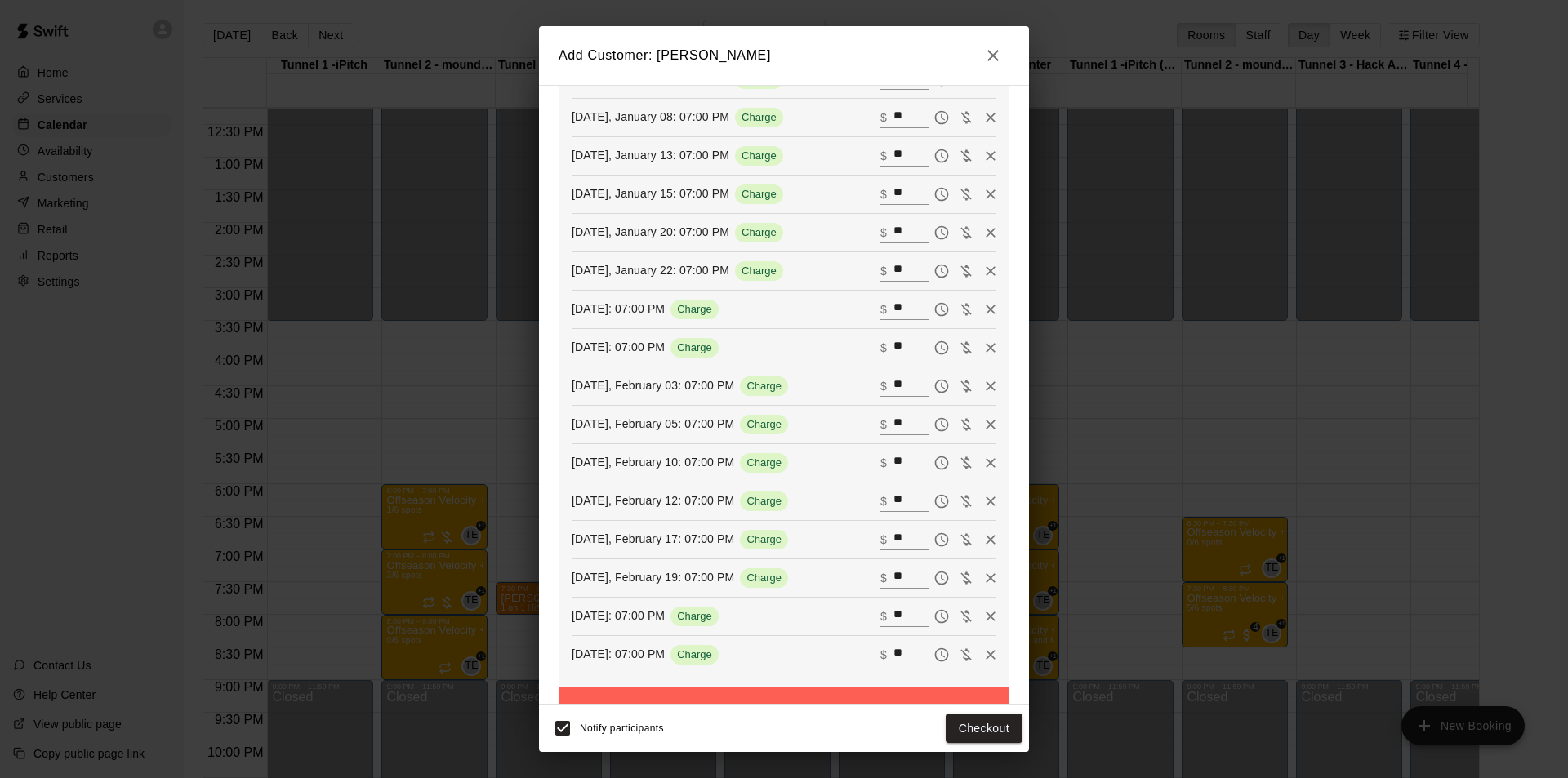
scroll to position [914, 0]
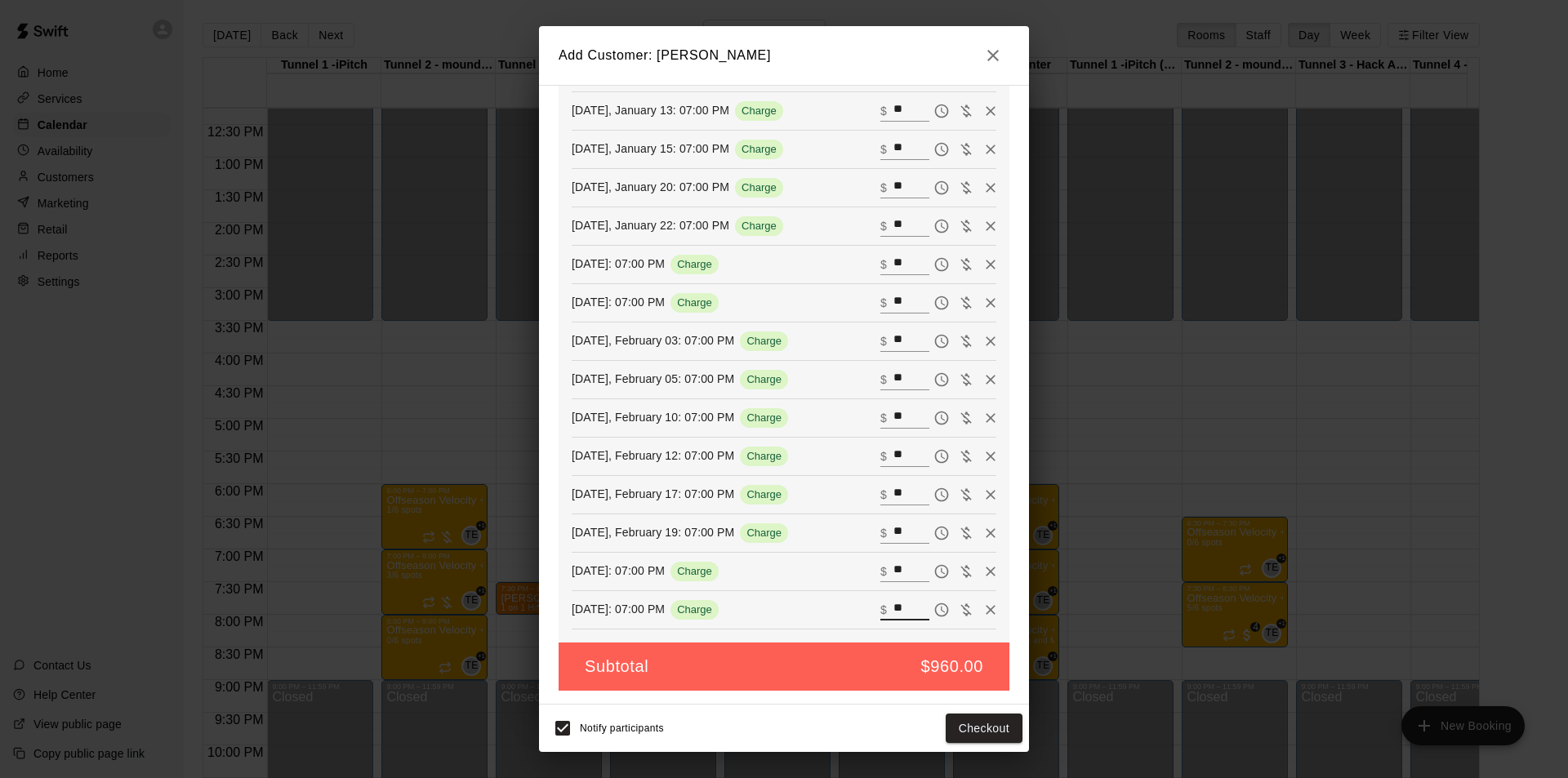
drag, startPoint x: 875, startPoint y: 612, endPoint x: 828, endPoint y: 603, distance: 47.9
click at [828, 603] on div "[DATE]: 07:00 PM Charge ​ $ **" at bounding box center [784, 610] width 424 height 25
drag, startPoint x: 886, startPoint y: 571, endPoint x: 861, endPoint y: 571, distance: 25.0
click at [881, 571] on div "​ $ **" at bounding box center [906, 572] width 49 height 21
drag, startPoint x: 887, startPoint y: 533, endPoint x: 862, endPoint y: 530, distance: 25.2
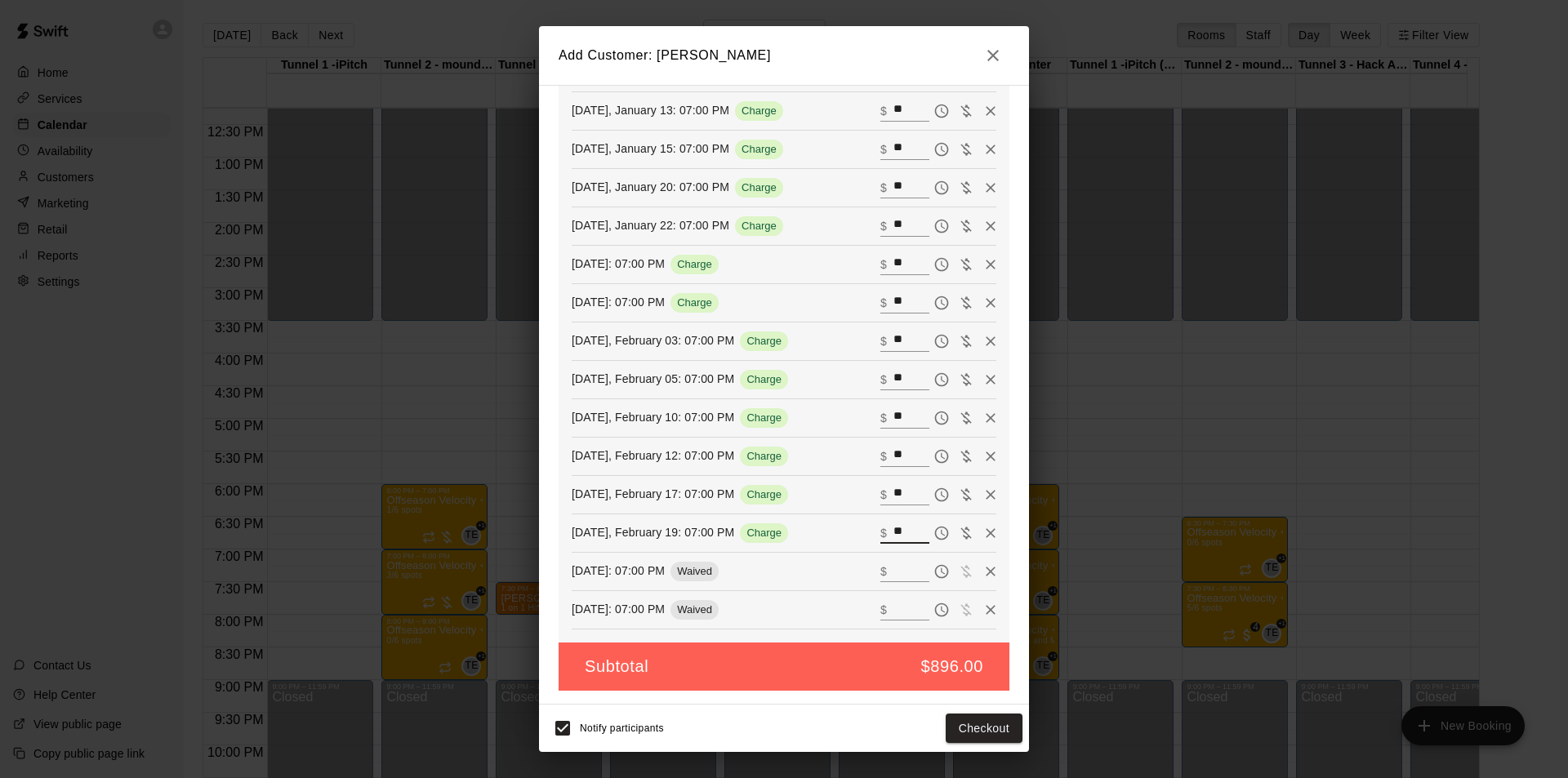
click at [881, 530] on div "​ $ **" at bounding box center [906, 533] width 49 height 21
type input "**"
click at [994, 725] on button "Checkout" at bounding box center [984, 729] width 77 height 30
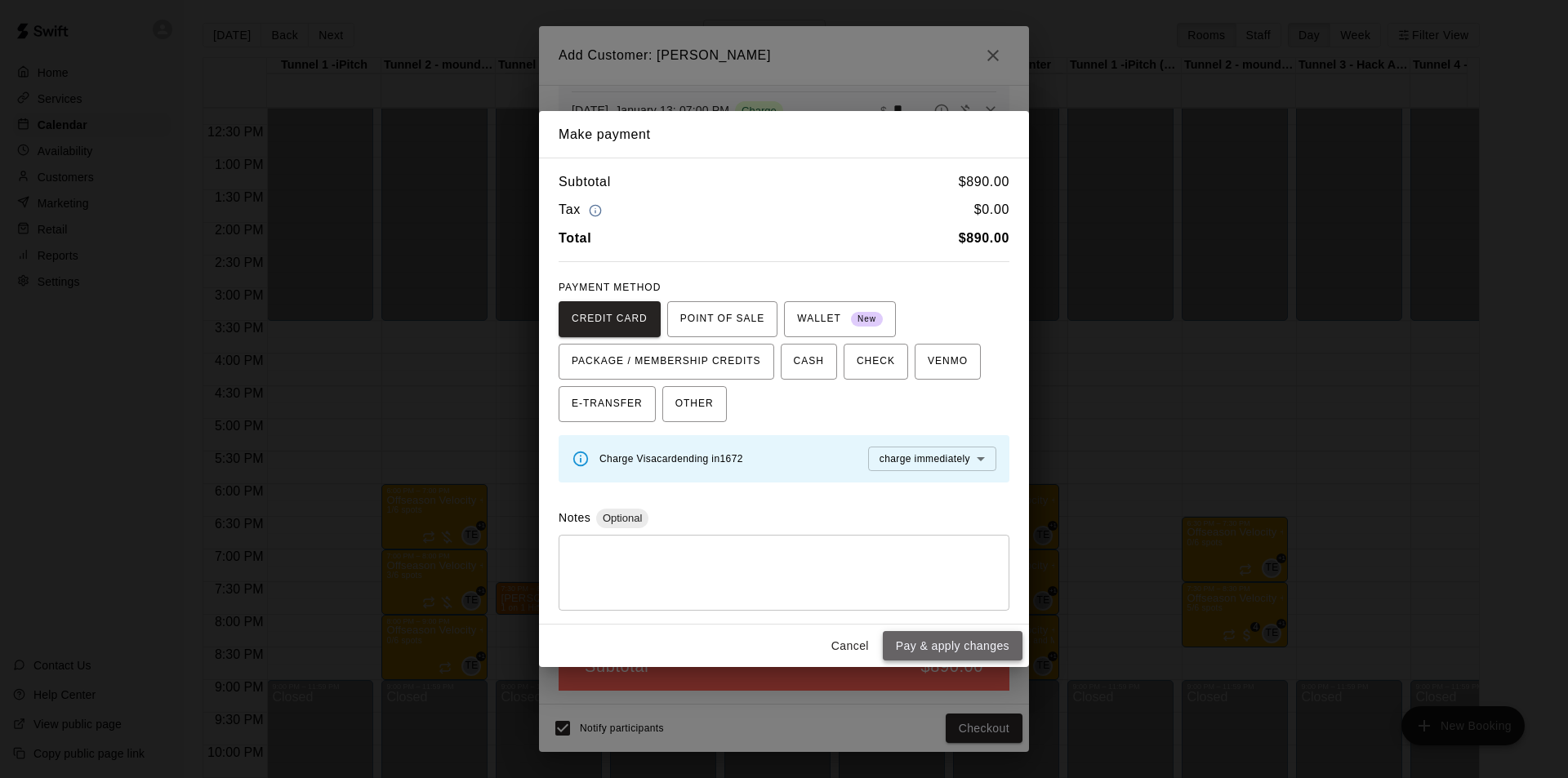
click at [966, 644] on button "Pay & apply changes" at bounding box center [952, 647] width 140 height 30
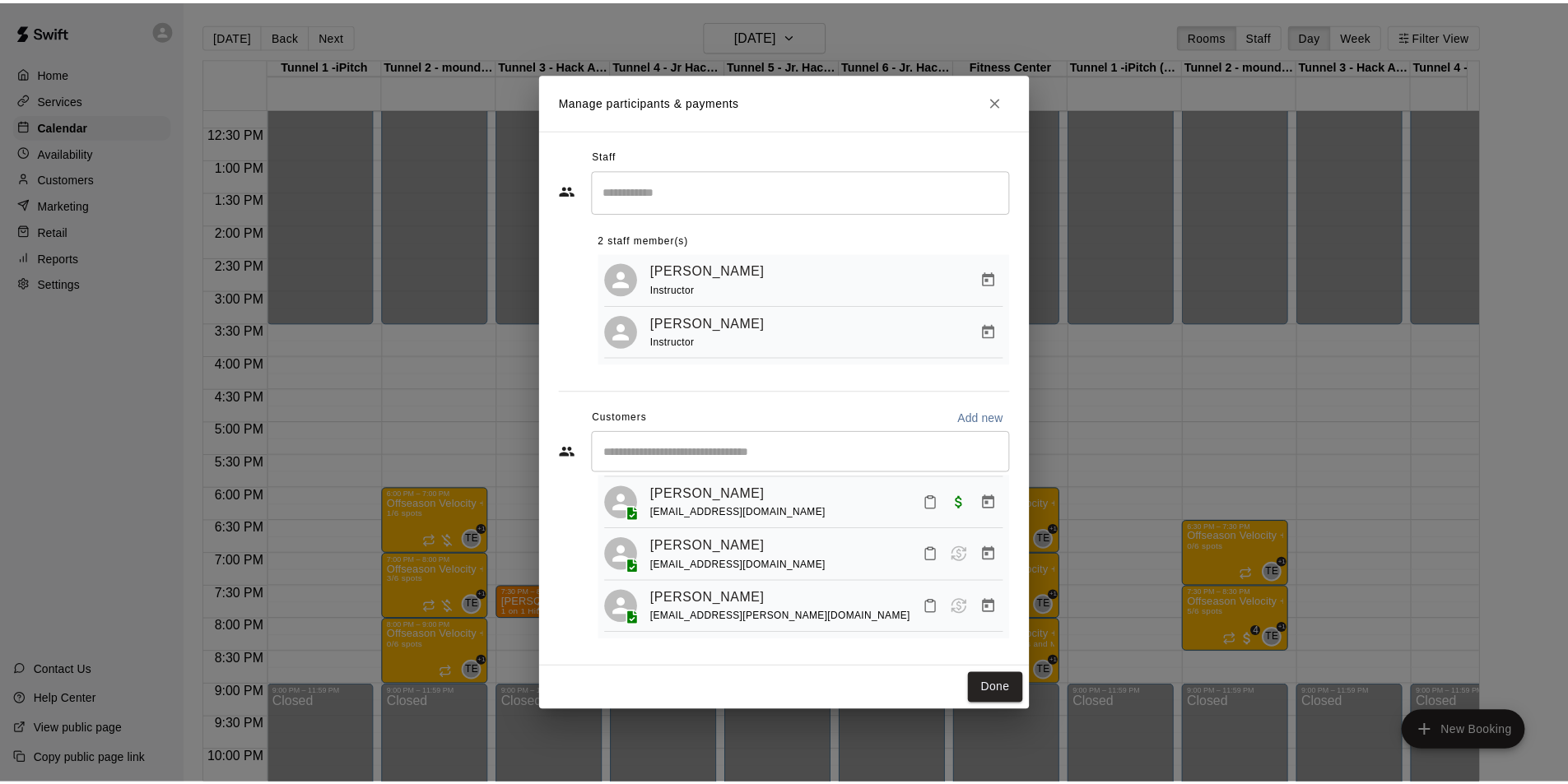
scroll to position [0, 0]
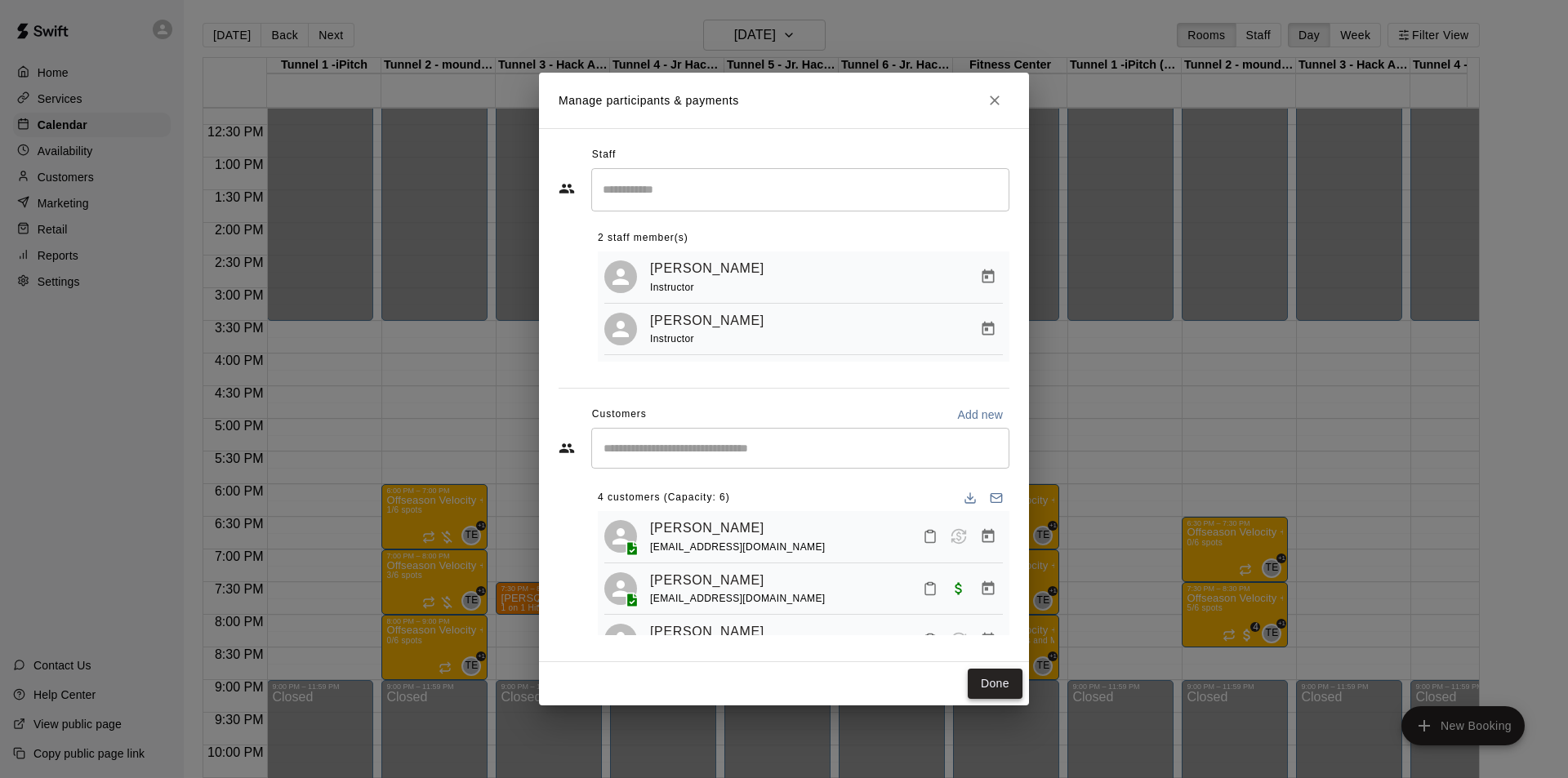
click at [1012, 690] on button "Done" at bounding box center [995, 684] width 55 height 30
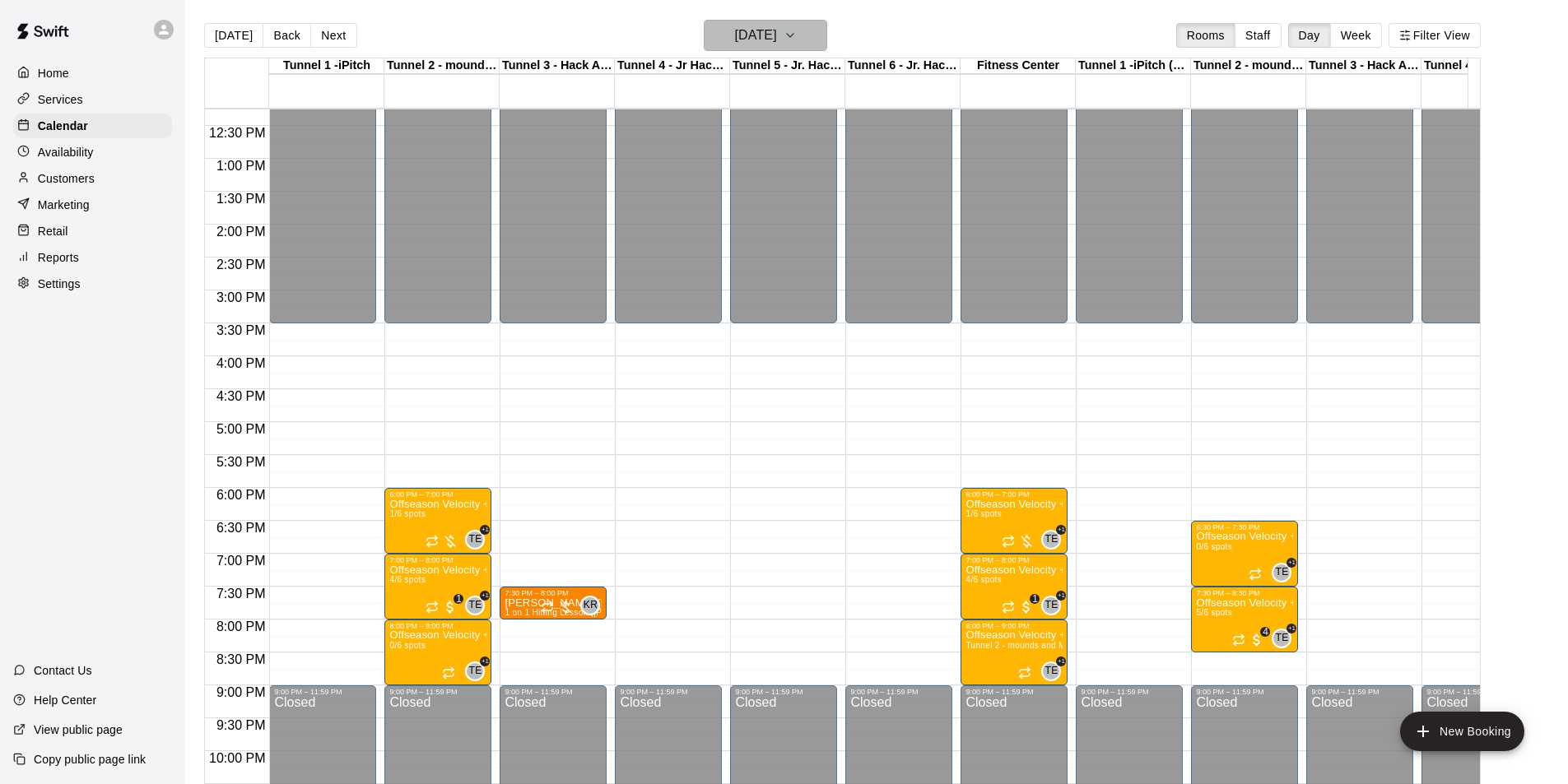
click at [755, 43] on h6 "[DATE]" at bounding box center [756, 35] width 42 height 23
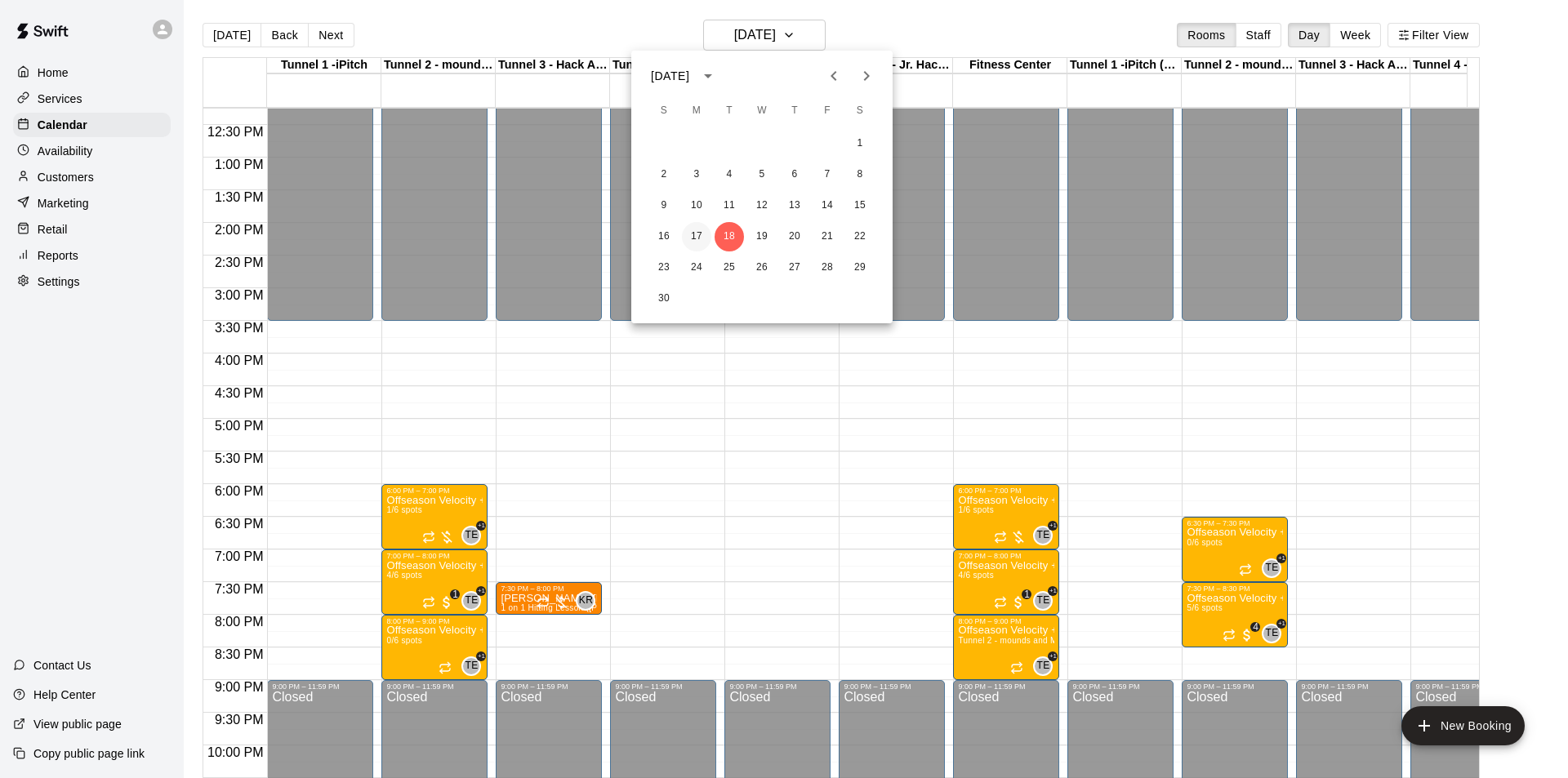
click at [697, 229] on button "17" at bounding box center [696, 237] width 29 height 29
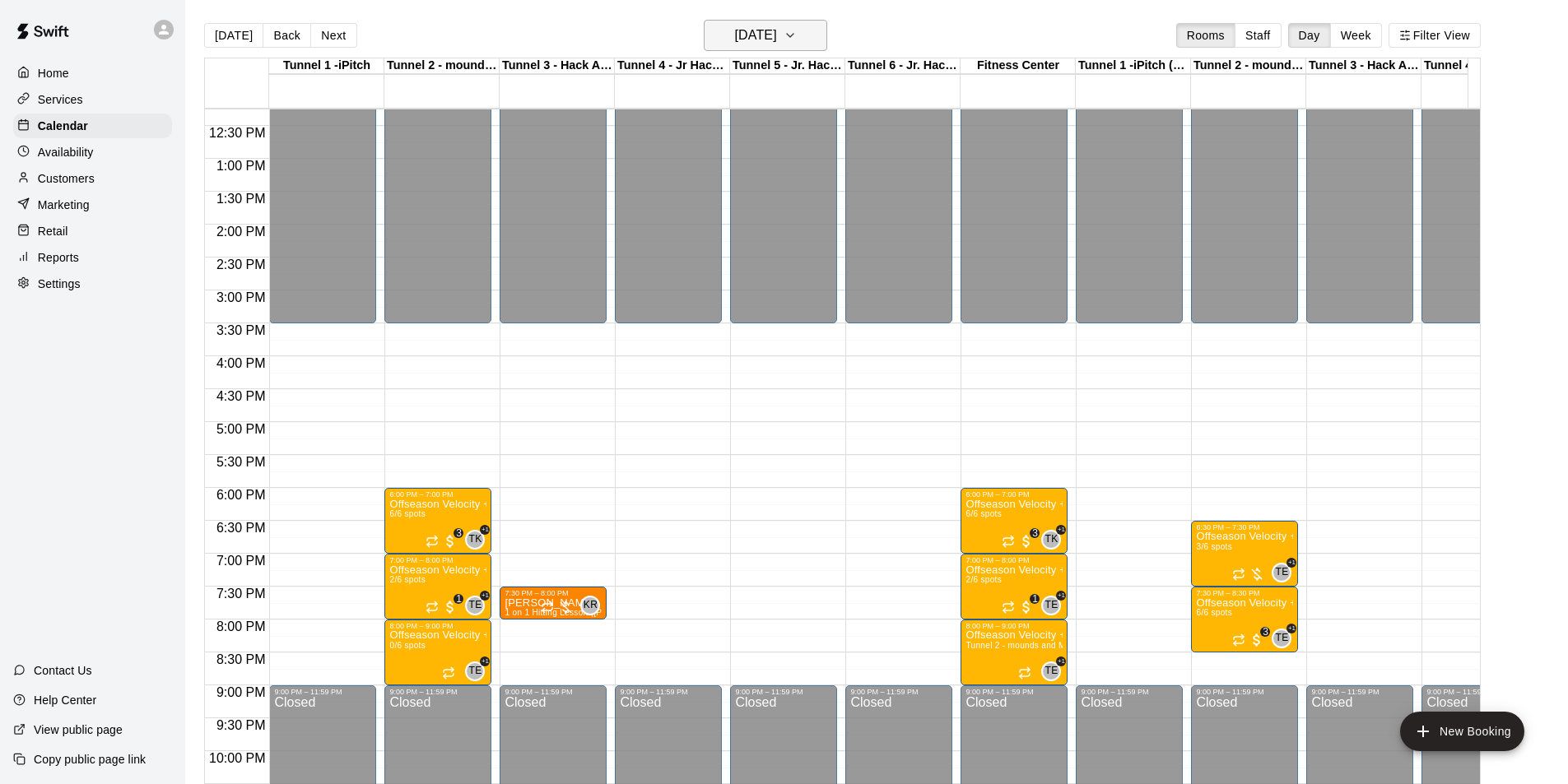
click at [776, 33] on h6 "[DATE]" at bounding box center [756, 35] width 42 height 23
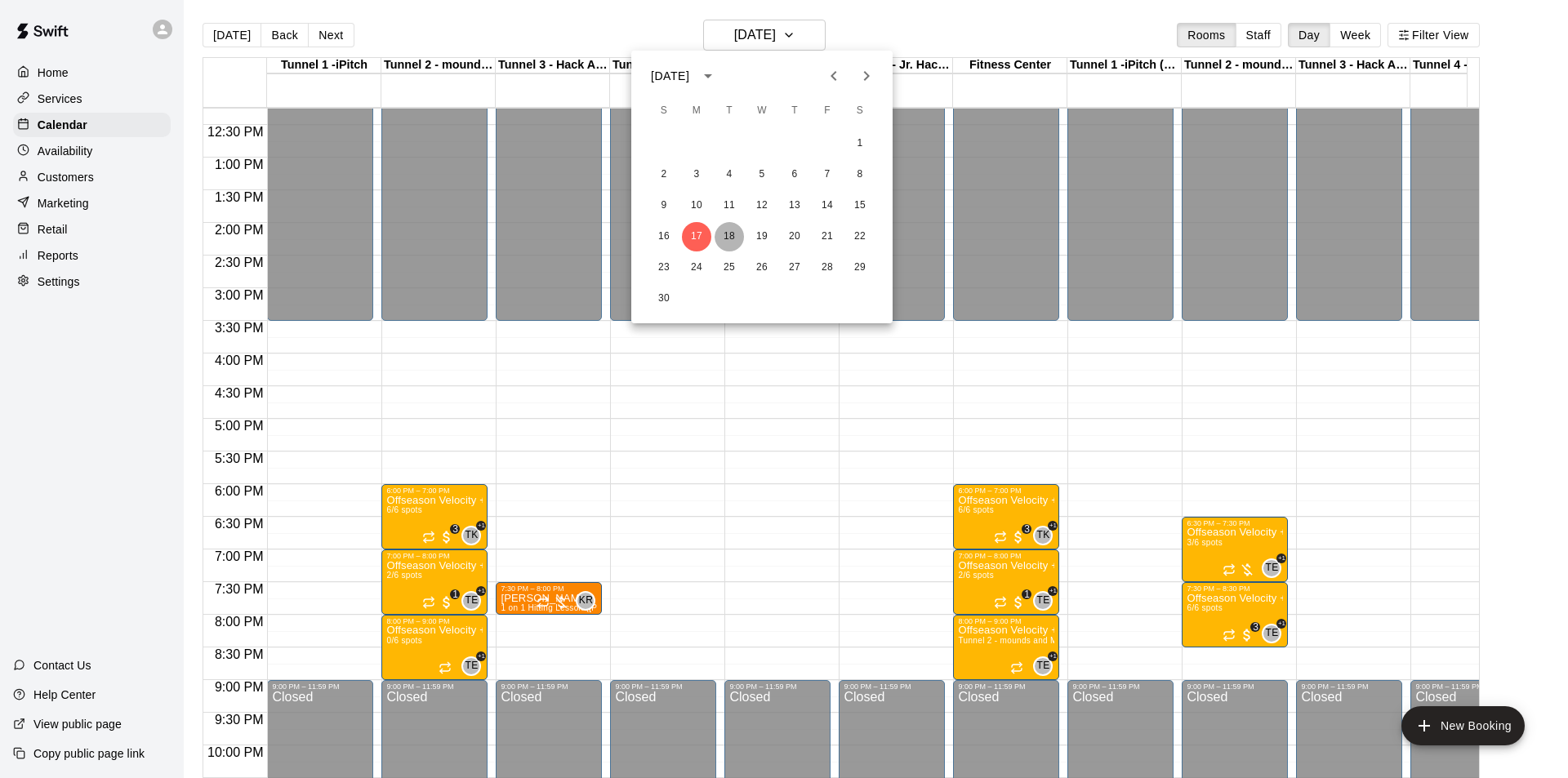
click at [728, 237] on button "18" at bounding box center [729, 237] width 29 height 29
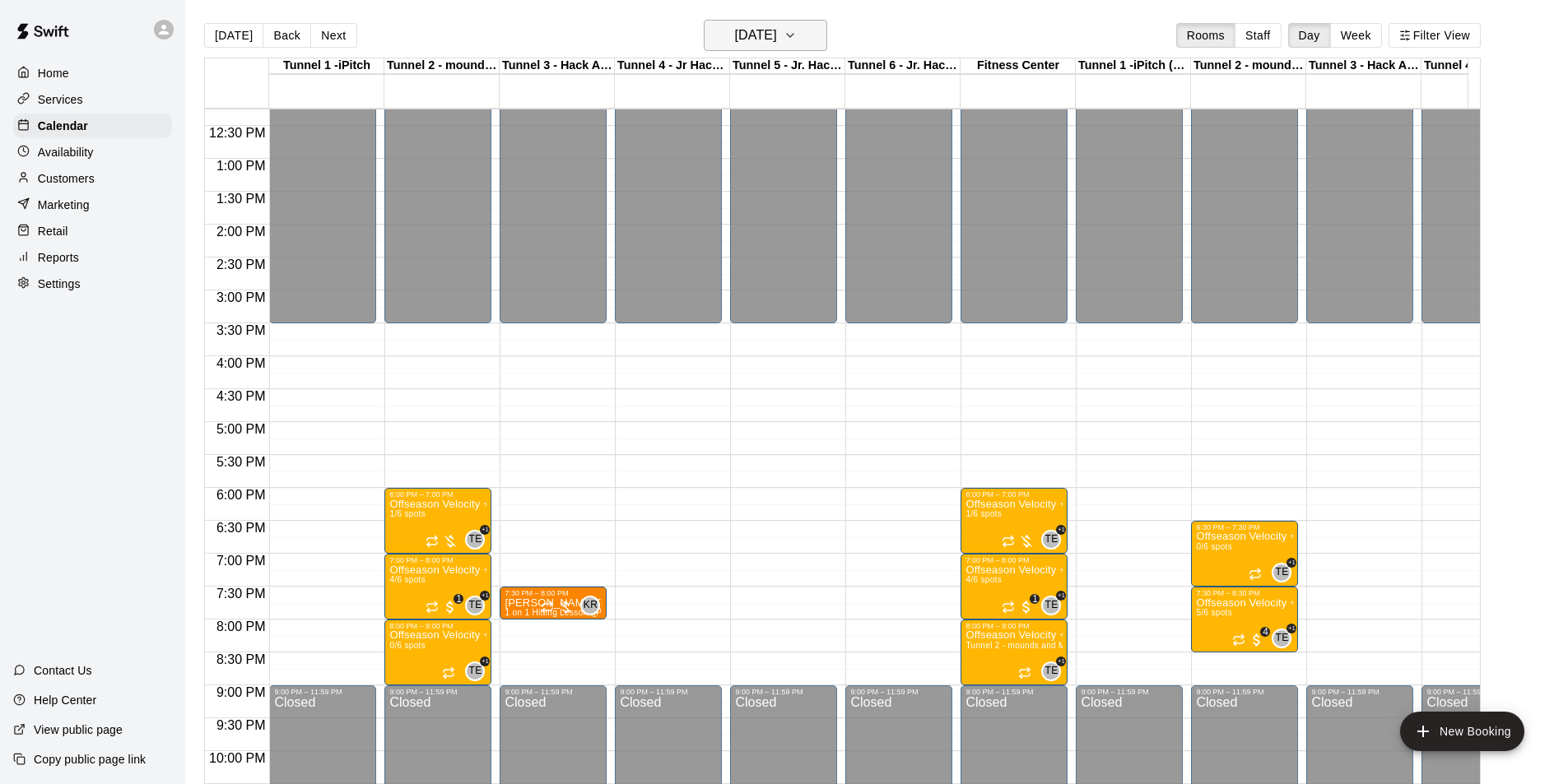
click at [776, 33] on h6 "[DATE]" at bounding box center [756, 35] width 42 height 23
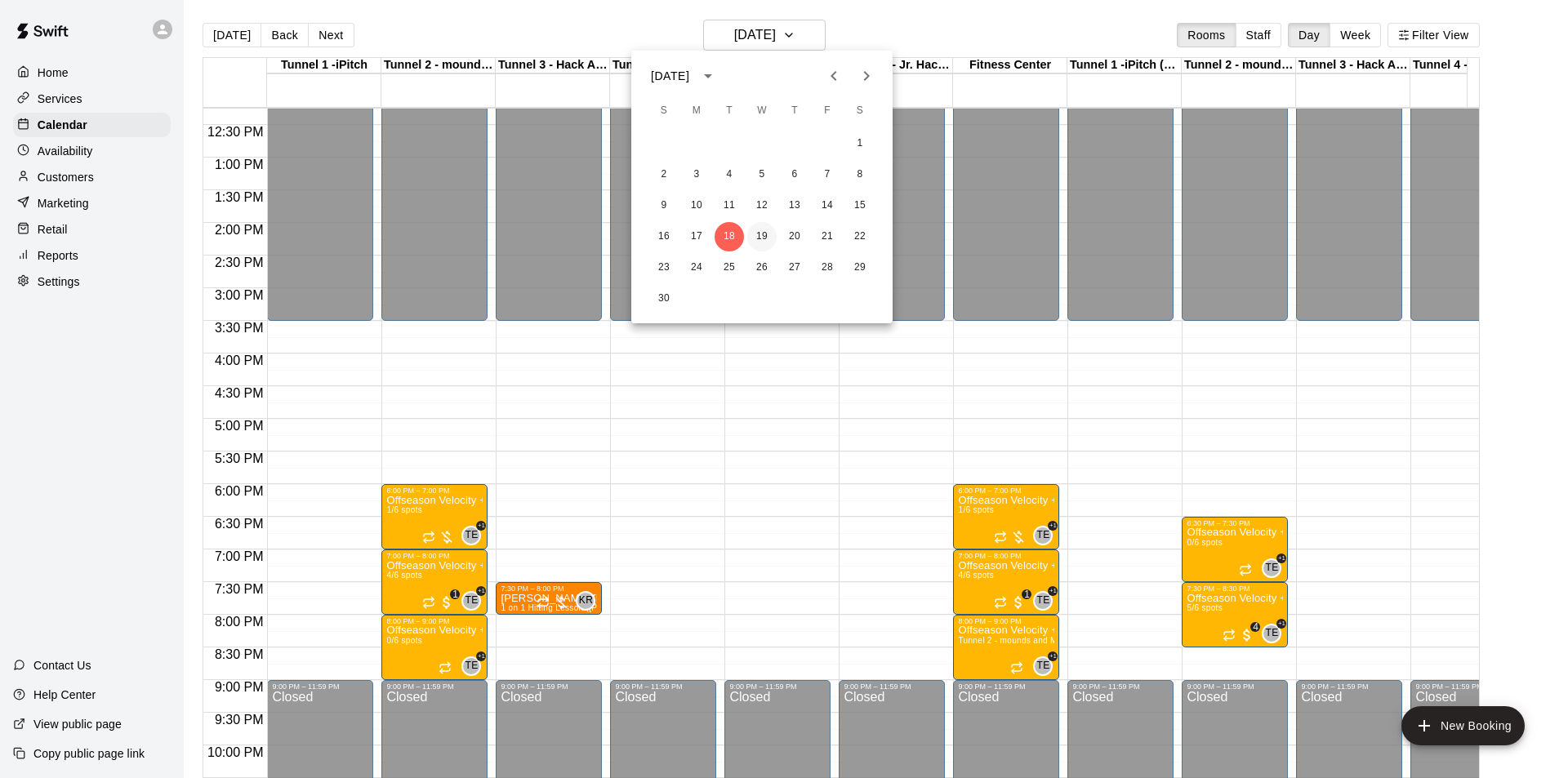
click at [766, 233] on button "19" at bounding box center [762, 237] width 29 height 29
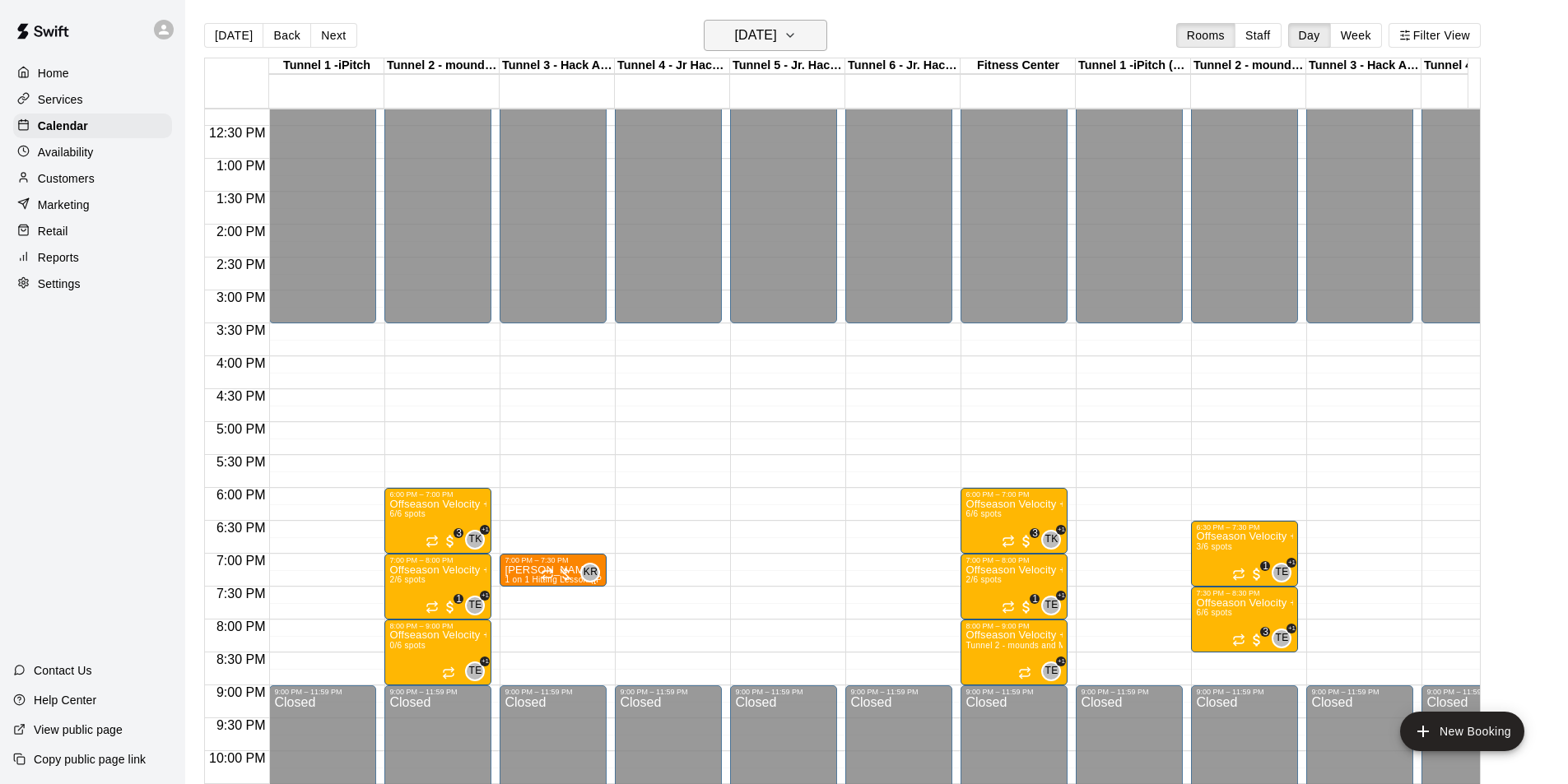
click at [735, 31] on h6 "[DATE]" at bounding box center [756, 35] width 42 height 23
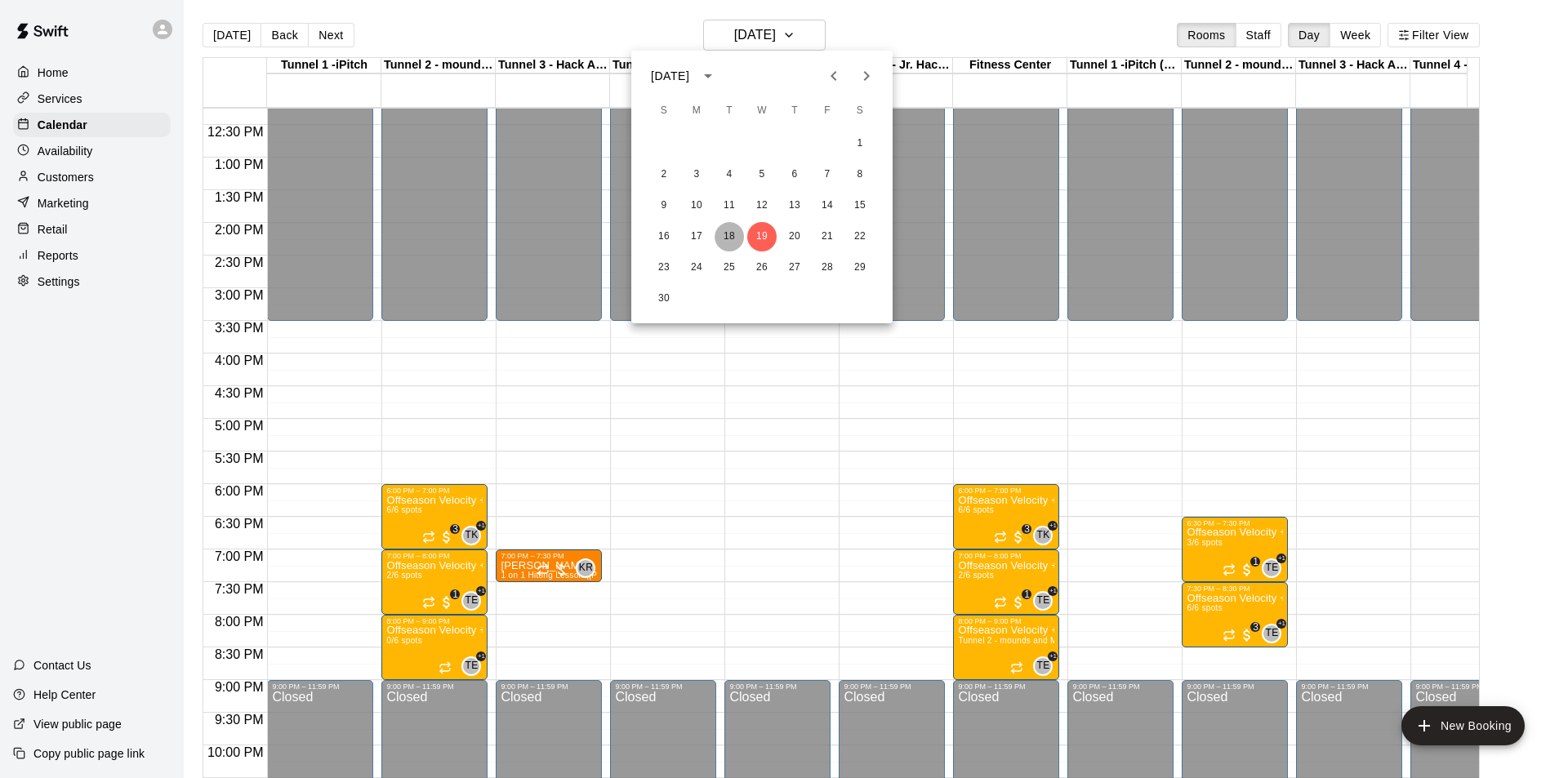
click at [722, 235] on button "18" at bounding box center [729, 237] width 29 height 29
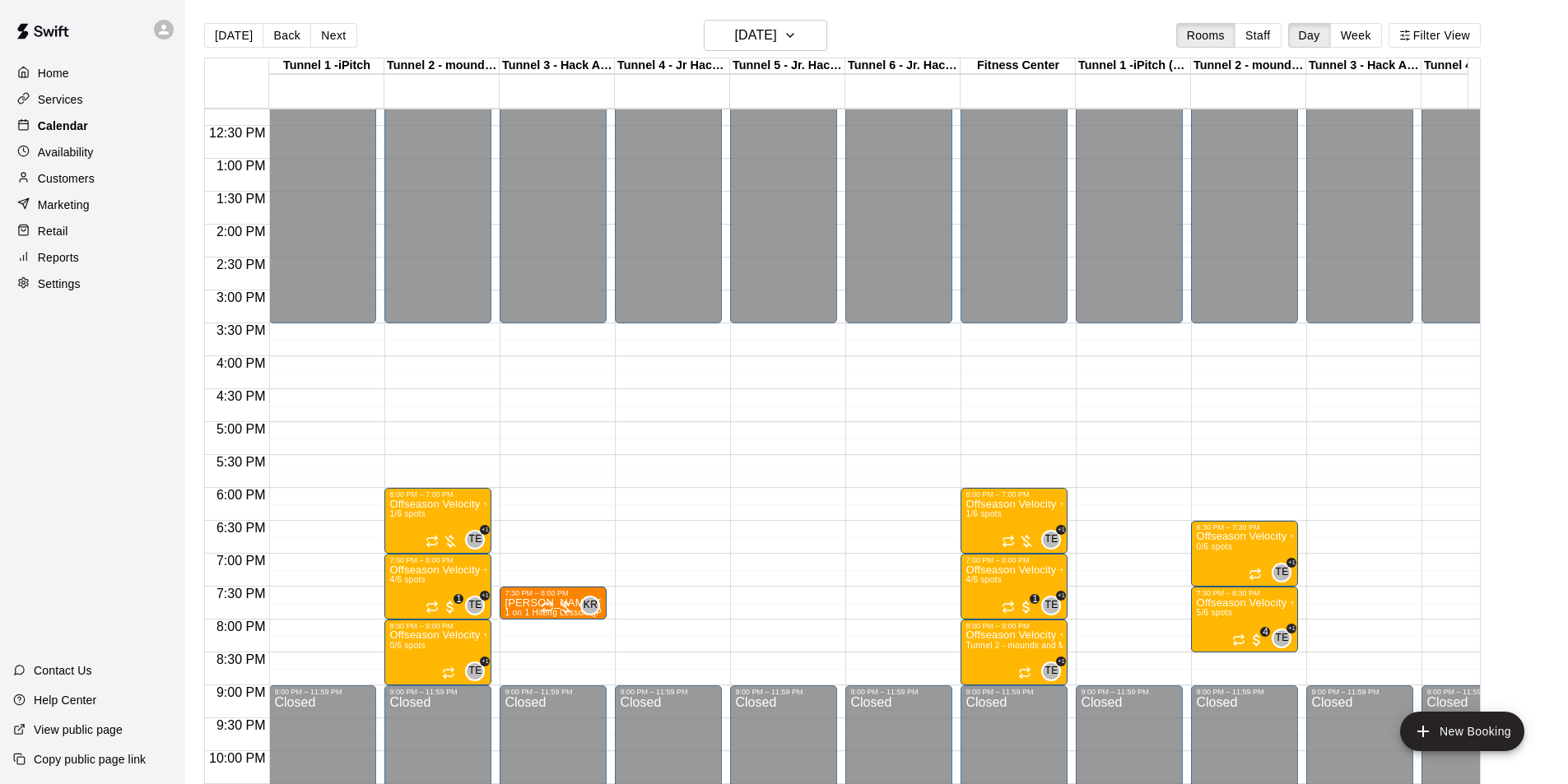
click at [70, 120] on p "Calendar" at bounding box center [62, 126] width 50 height 16
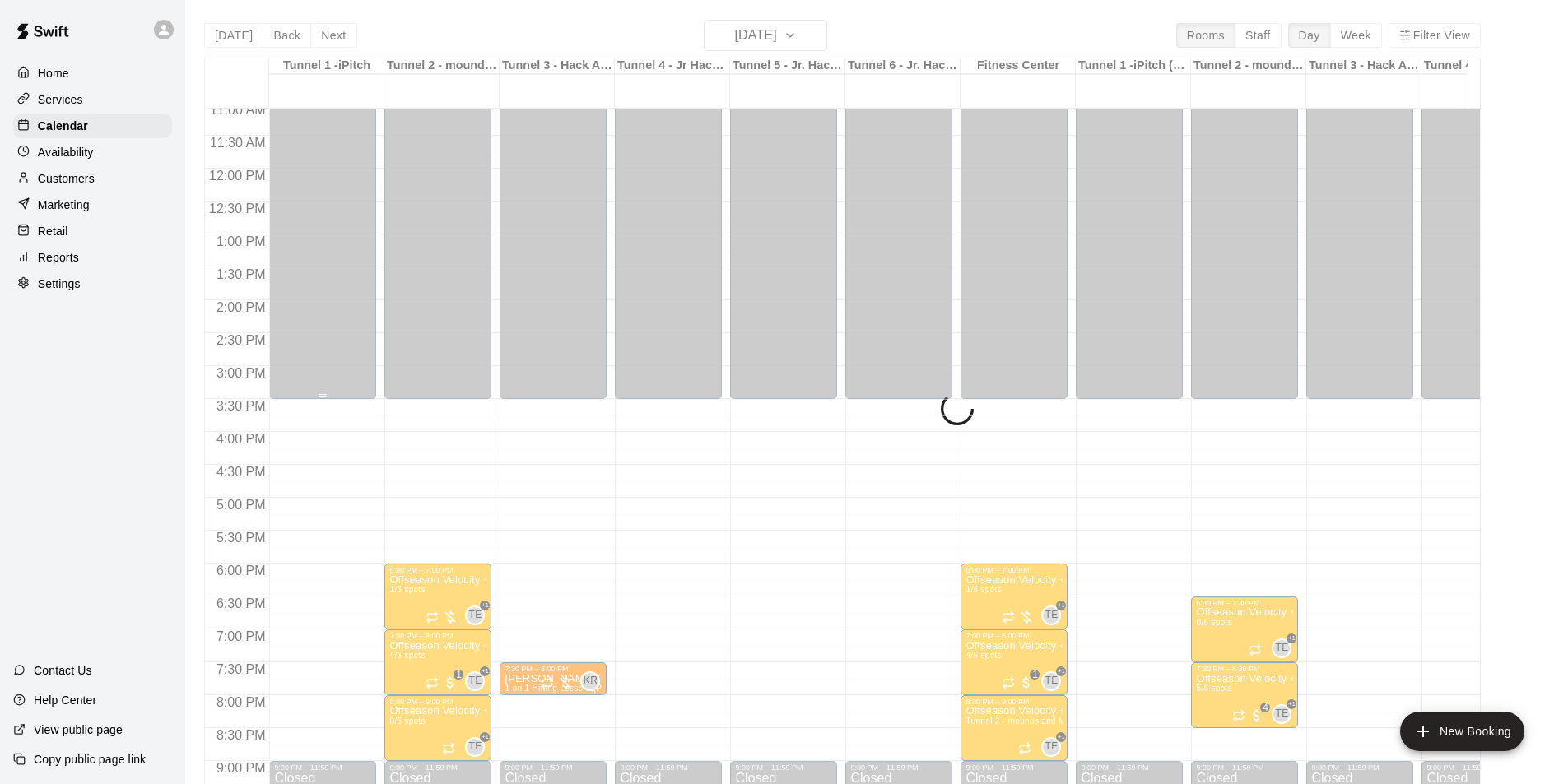
scroll to position [642, 0]
